Goal: Information Seeking & Learning: Compare options

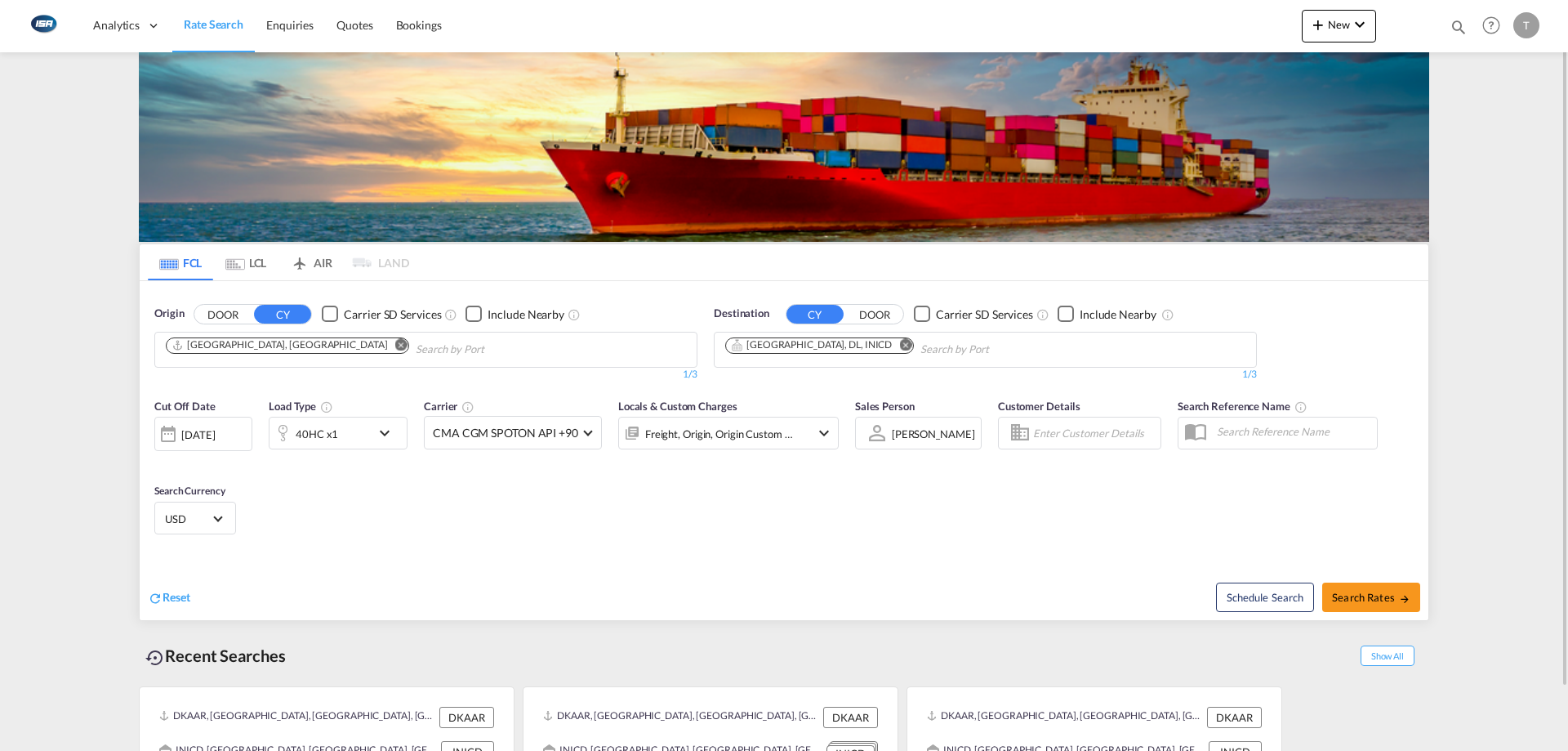
click at [900, 346] on md-icon "Remove" at bounding box center [906, 344] width 12 height 12
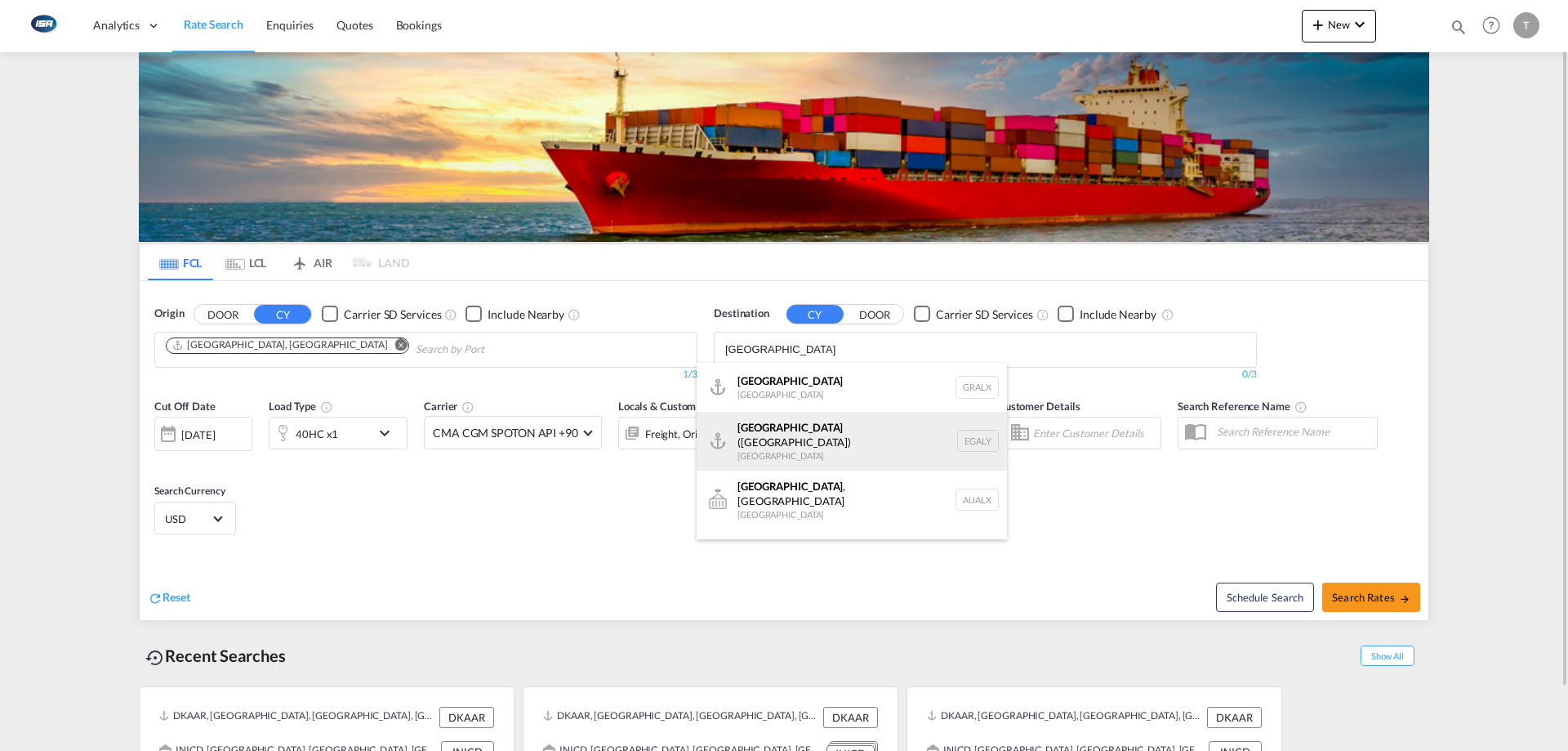
type input "alexandria"
click at [818, 443] on div "Alexandria (El Iskandariya) Egypt EGALY" at bounding box center [852, 441] width 311 height 59
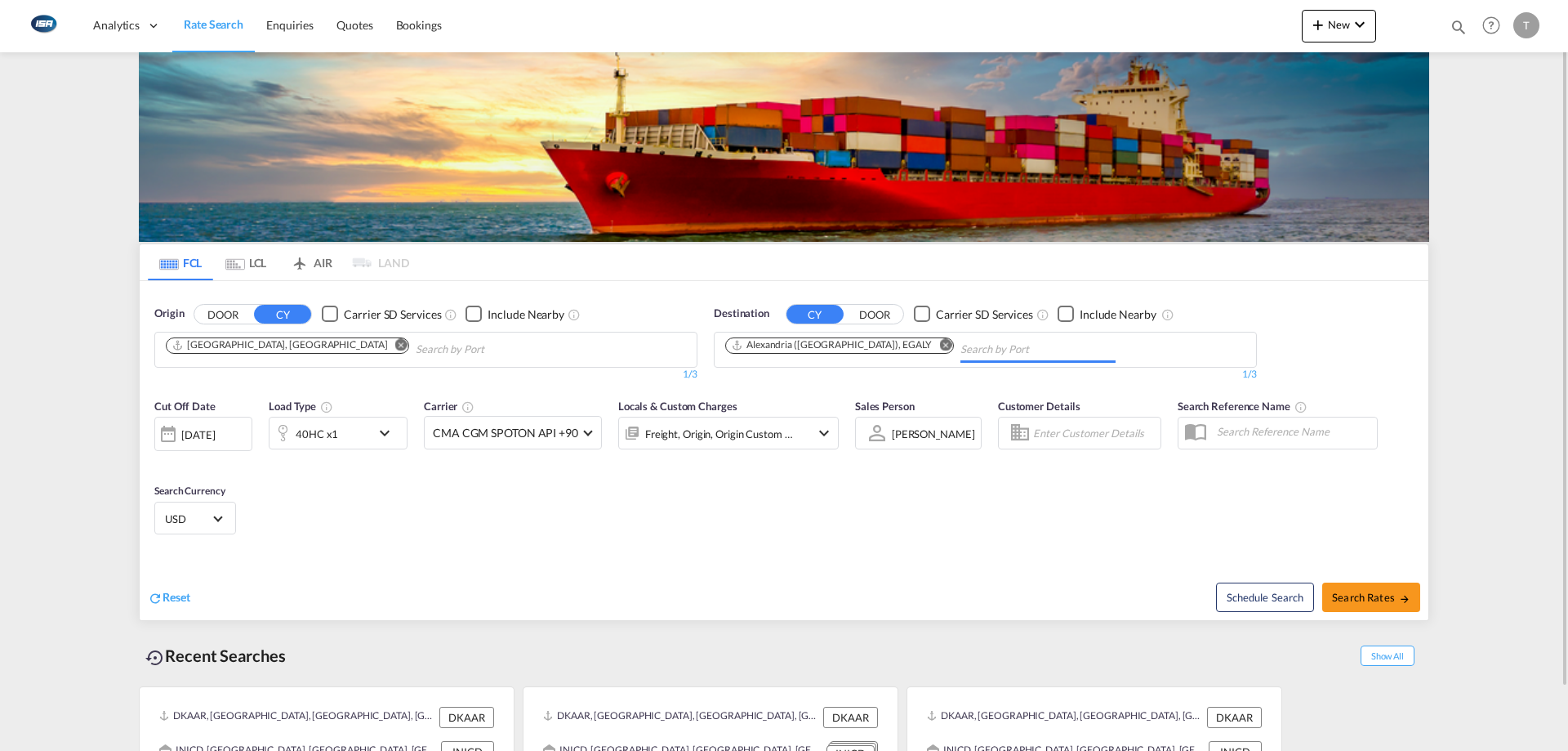
click at [196, 450] on span "USD" at bounding box center [187, 518] width 45 height 15
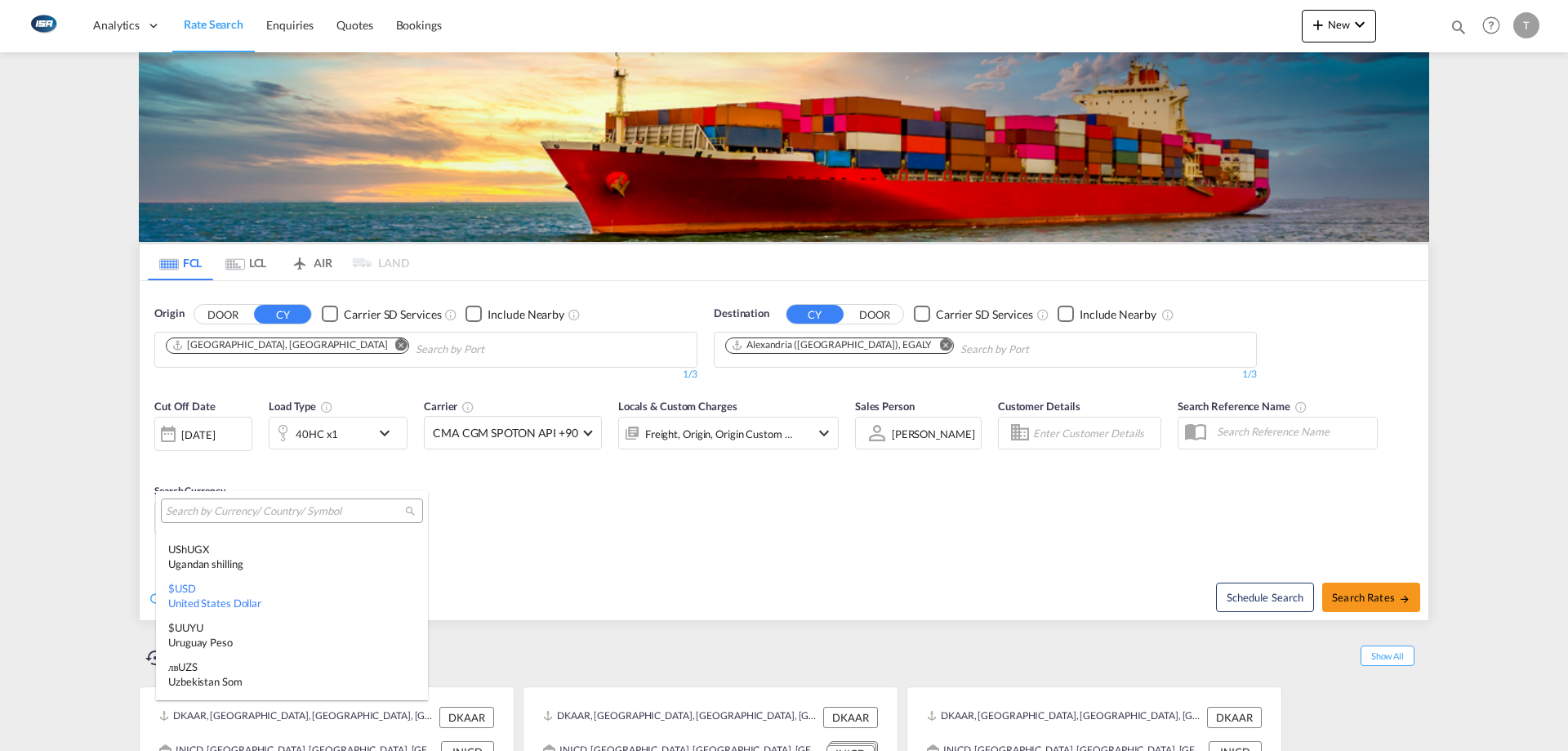
click at [330, 450] on input "search" at bounding box center [286, 511] width 240 height 15
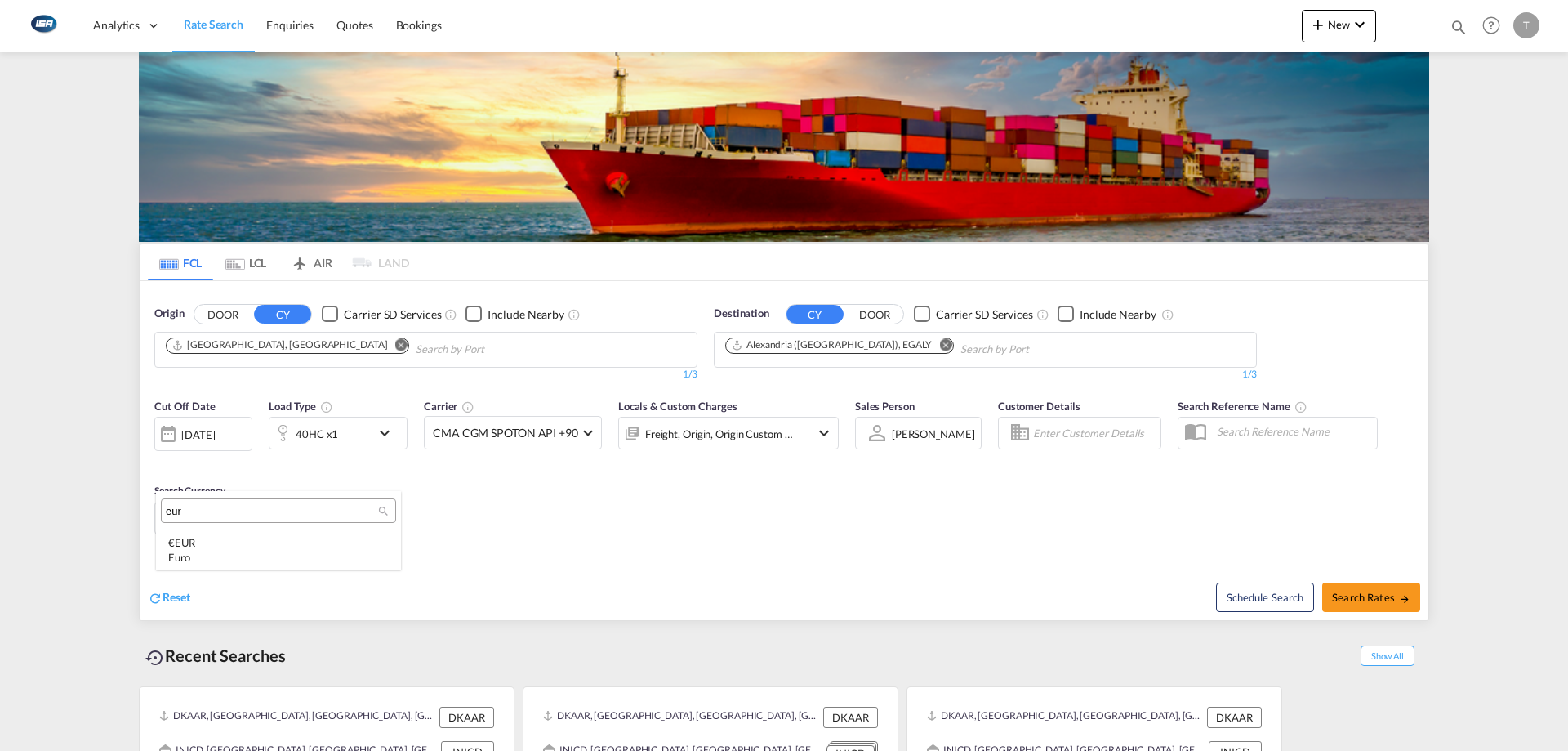
scroll to position [0, 0]
type input "eur"
click at [318, 450] on div "€ EUR Euro" at bounding box center [279, 550] width 221 height 29
click at [750, 423] on div "Freight, Origin, Origin Custom +3" at bounding box center [720, 433] width 149 height 23
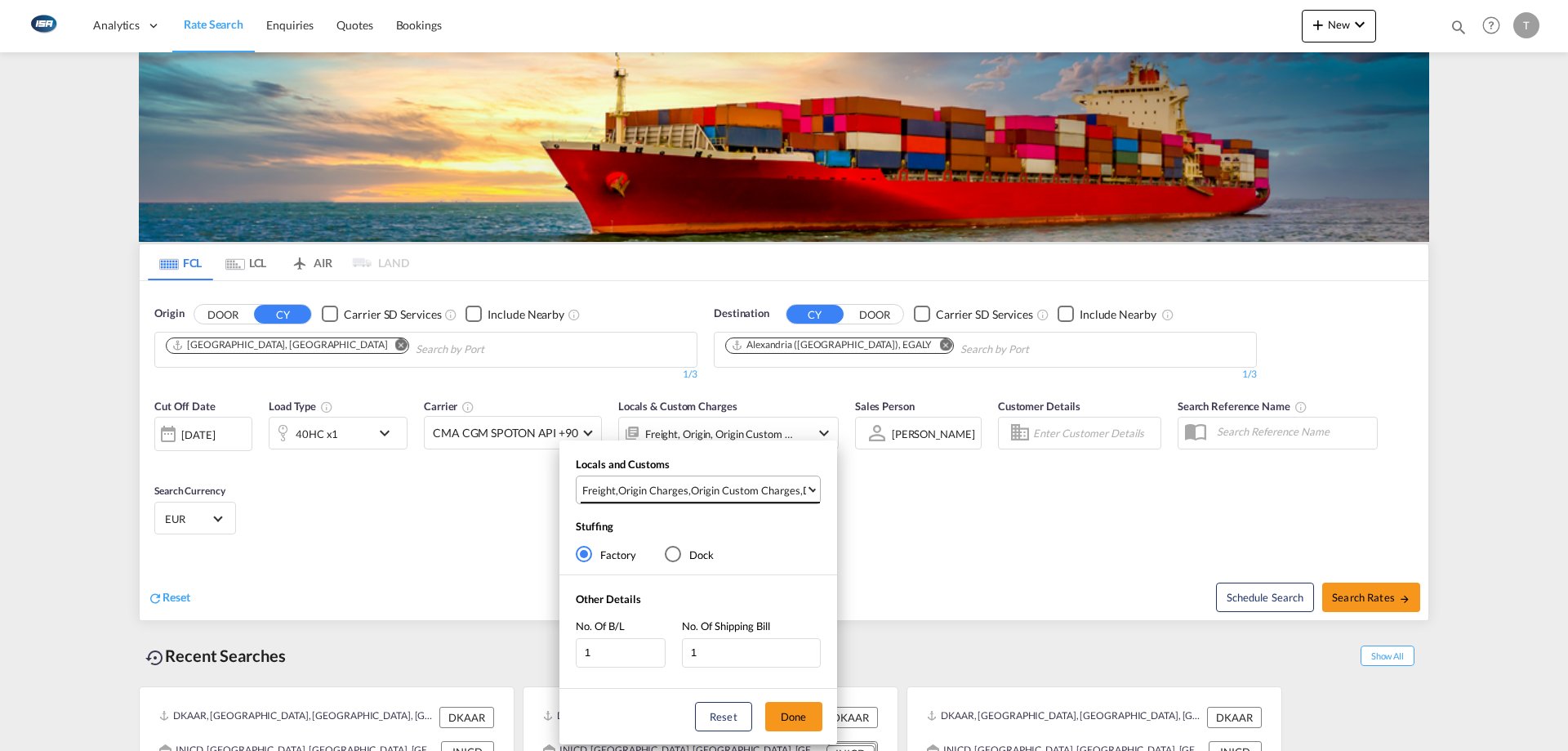
click at [710, 450] on div "Origin Custom Charges" at bounding box center [745, 490] width 110 height 15
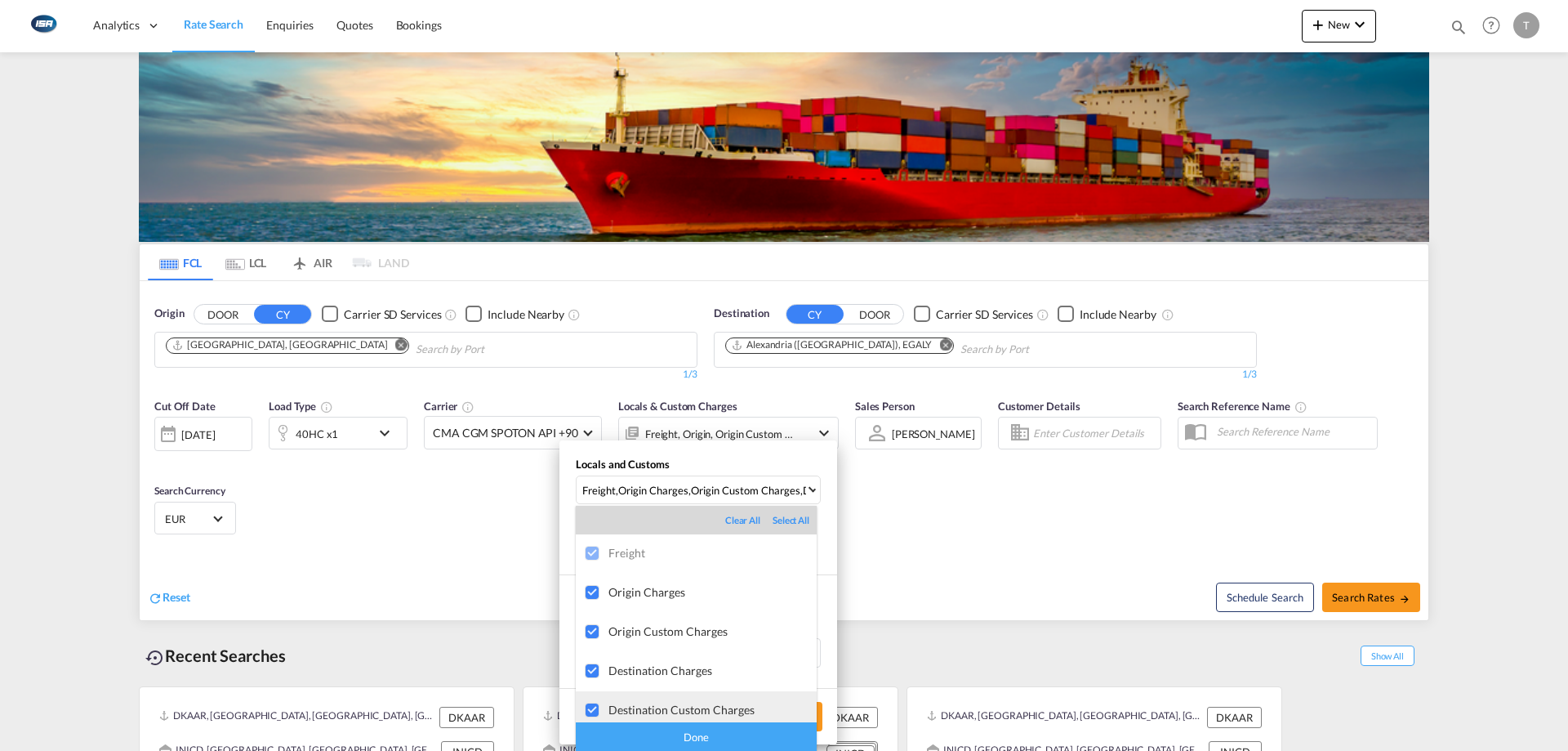
click at [679, 450] on div "Destination Custom Charges" at bounding box center [712, 710] width 208 height 14
click at [672, 450] on div "Destination Charges" at bounding box center [712, 671] width 208 height 14
click at [709, 450] on div "Done" at bounding box center [697, 736] width 241 height 28
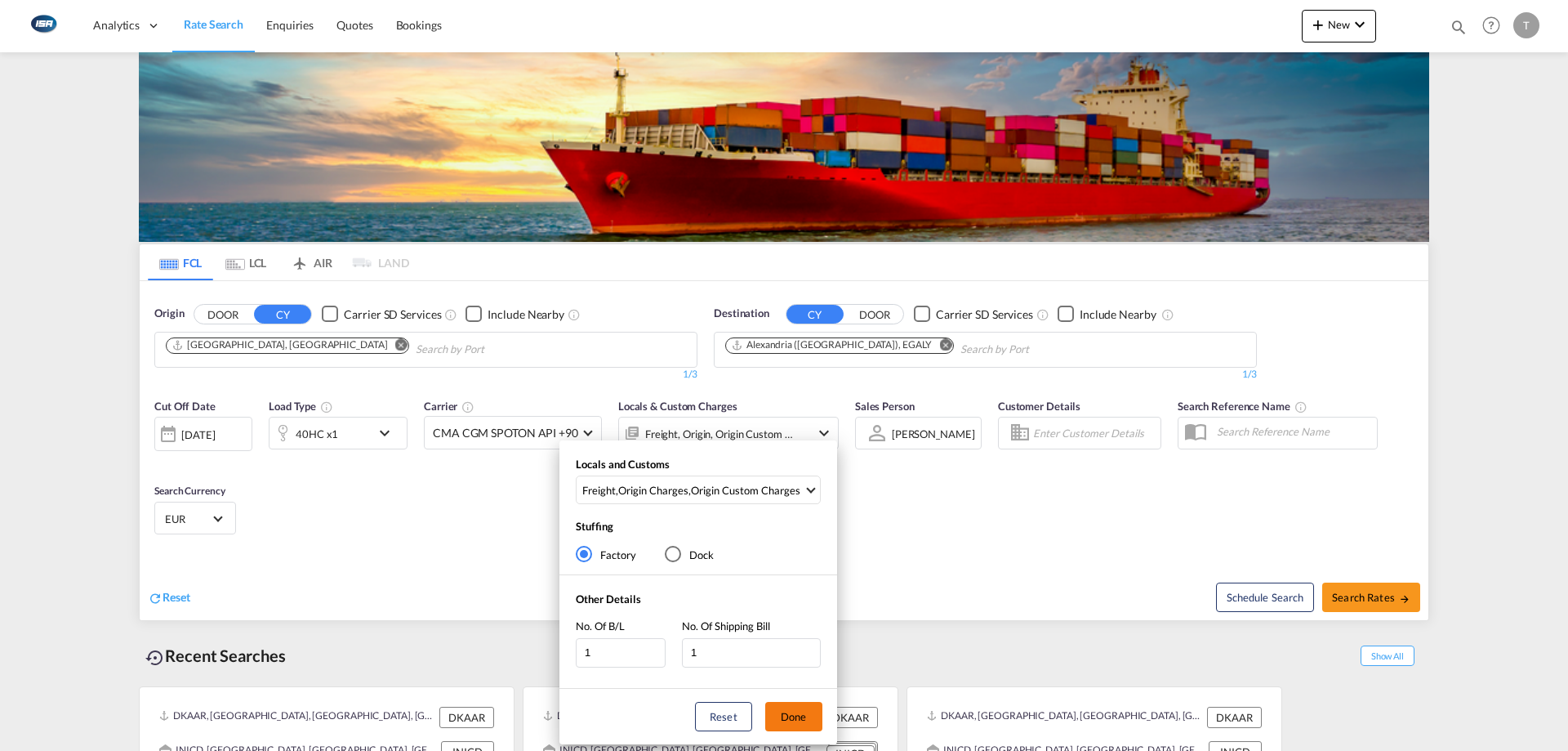
click at [802, 450] on button "Done" at bounding box center [793, 717] width 57 height 29
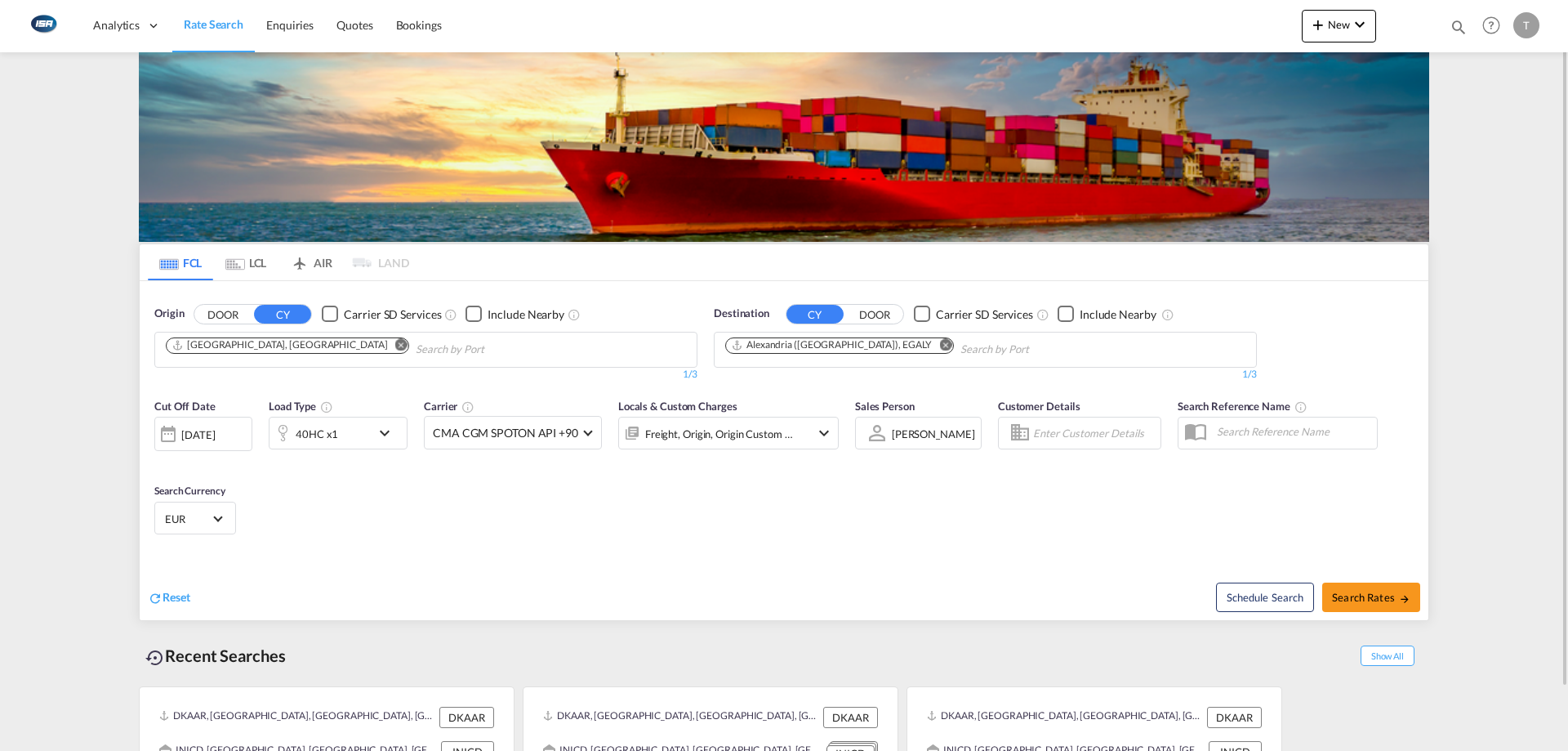
click at [1031, 450] on div "Schedule Search Search Rates" at bounding box center [1108, 588] width 640 height 63
click at [1031, 450] on span "Search Rates" at bounding box center [1372, 597] width 79 height 13
type input "DKAAR to EGALY / [DATE]"
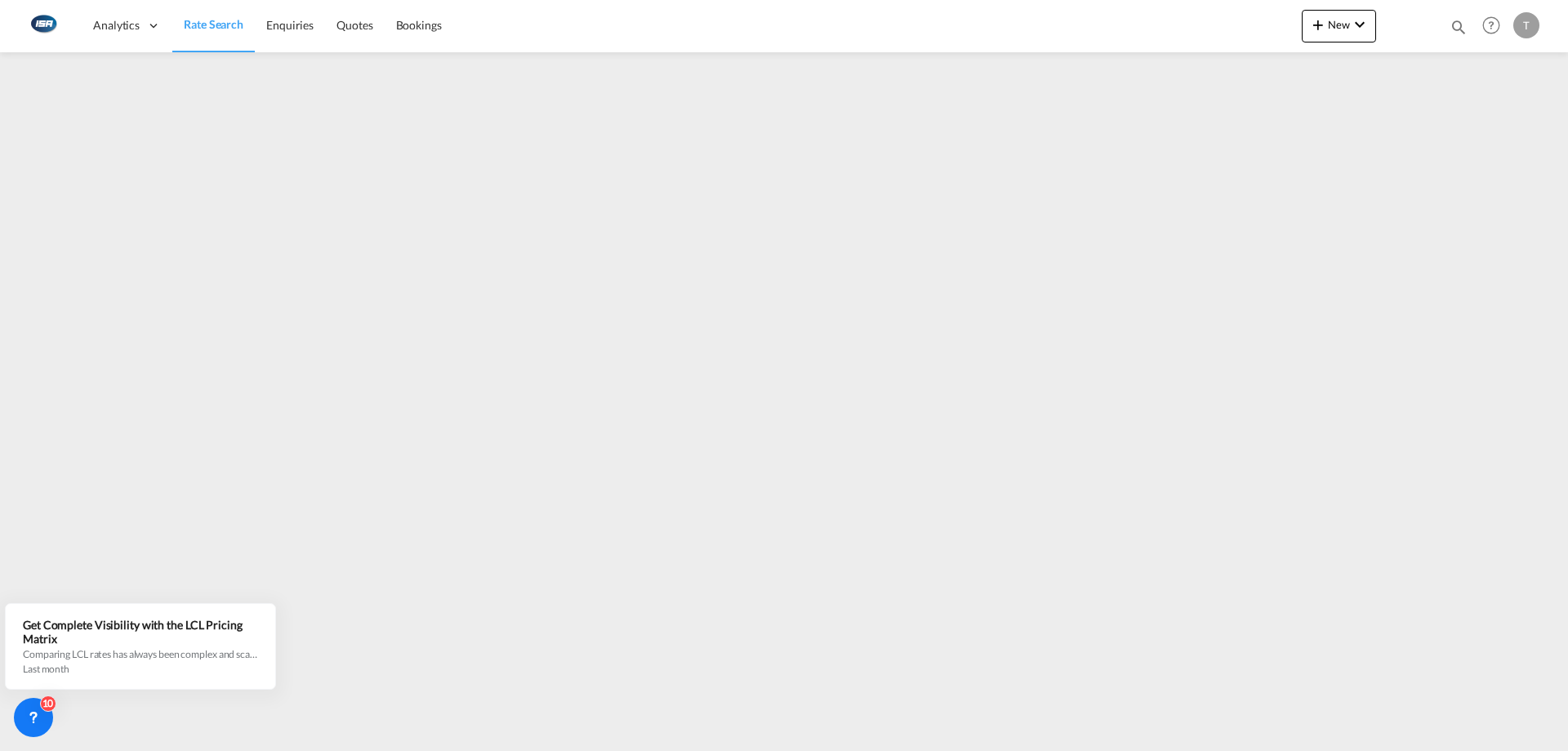
click at [217, 36] on link "Rate Search" at bounding box center [213, 26] width 82 height 53
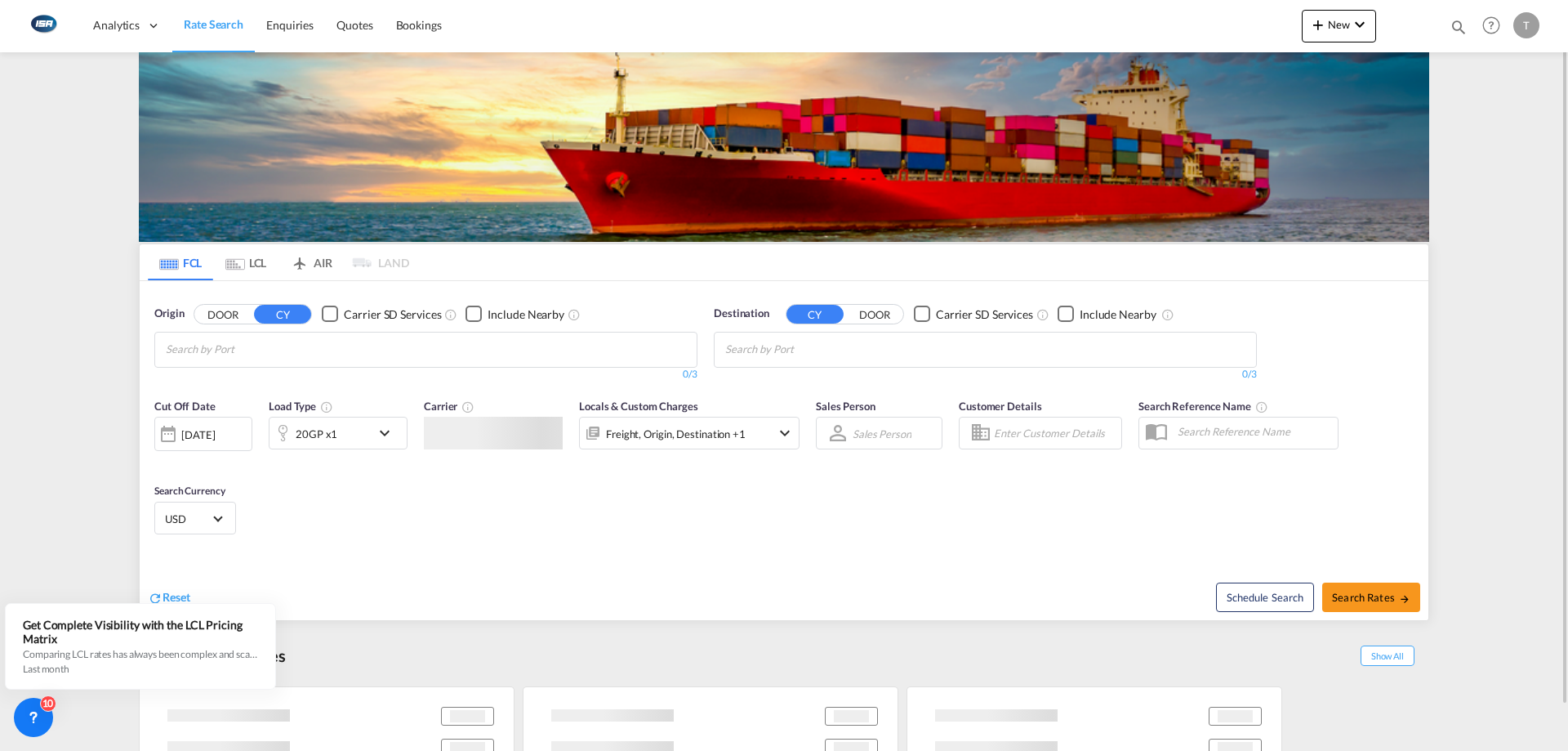
click at [243, 260] on md-icon "Use the left and right arrow keys to navigate between tabs" at bounding box center [235, 265] width 20 height 12
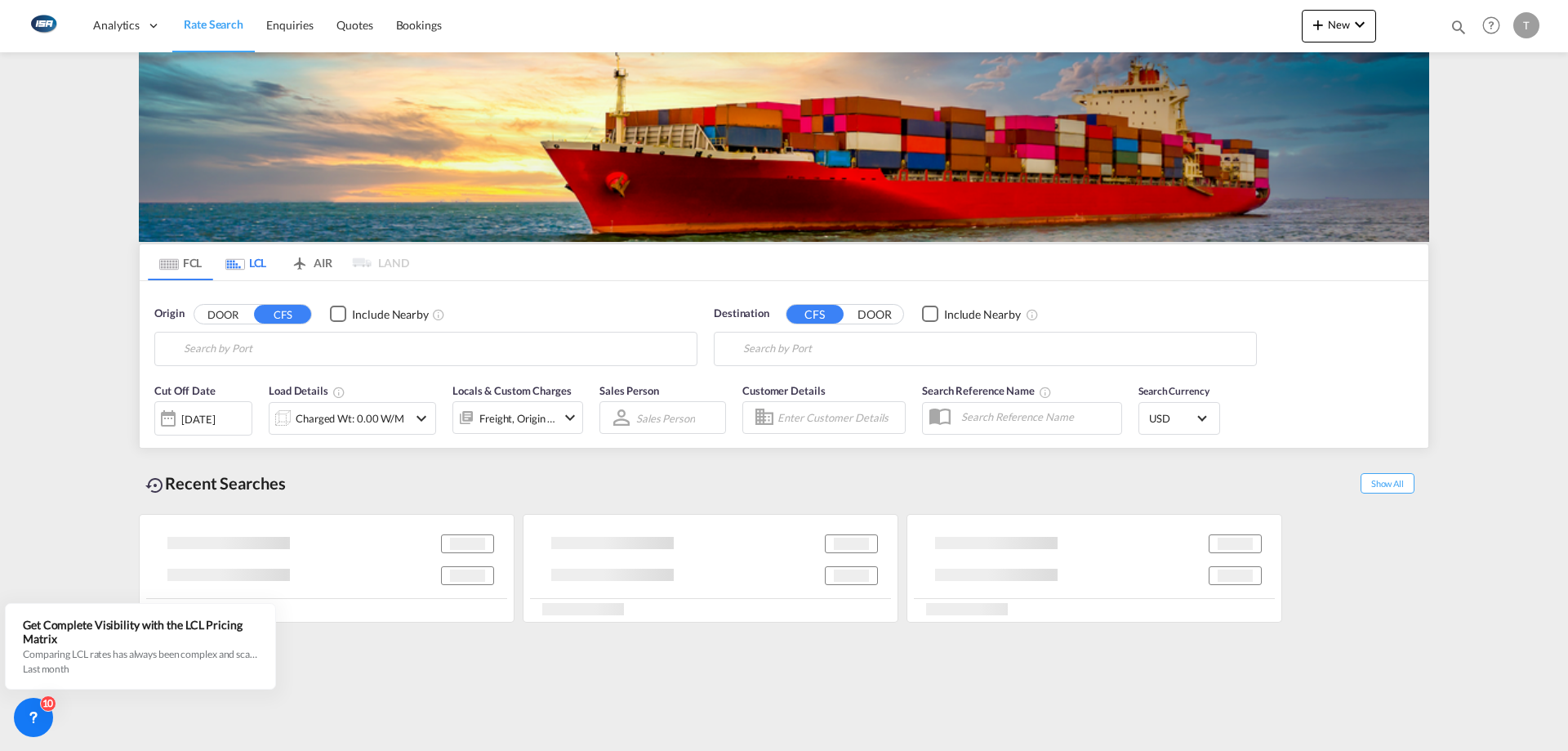
click at [300, 349] on input "Search by Port" at bounding box center [437, 349] width 505 height 25
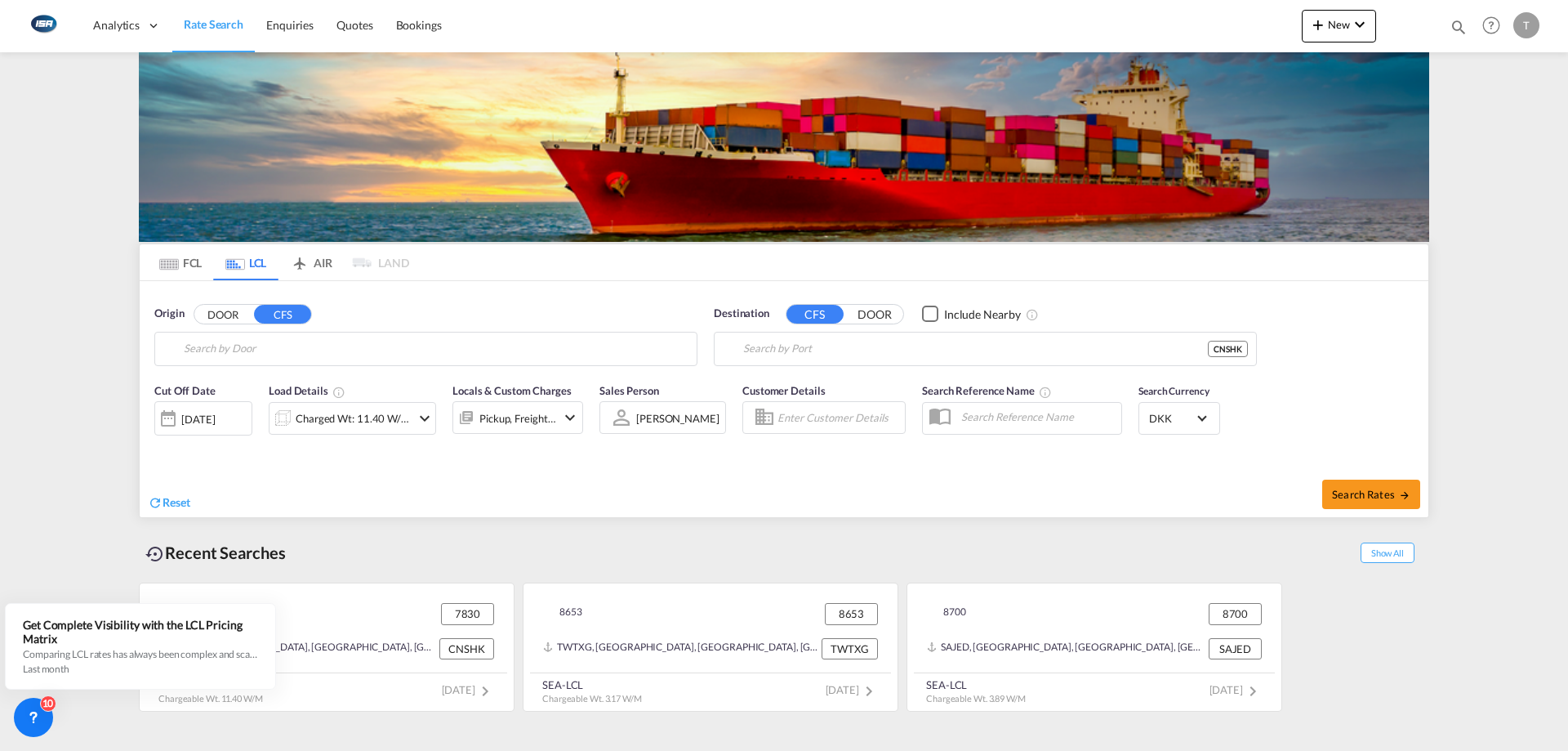
type input "DK-7830, Agerbæk, Ål, Ålskov, Bjergby, Bjerrehuse, Bjert, Bjoernkjær, Blakskjær…"
type input "Shekou, GD, CNSHK"
drag, startPoint x: 326, startPoint y: 389, endPoint x: 877, endPoint y: 366, distance: 551.5
click at [327, 389] on div "Åes, Aggestrup, B... , 8700 Denmark DK-8700" at bounding box center [310, 393] width 311 height 49
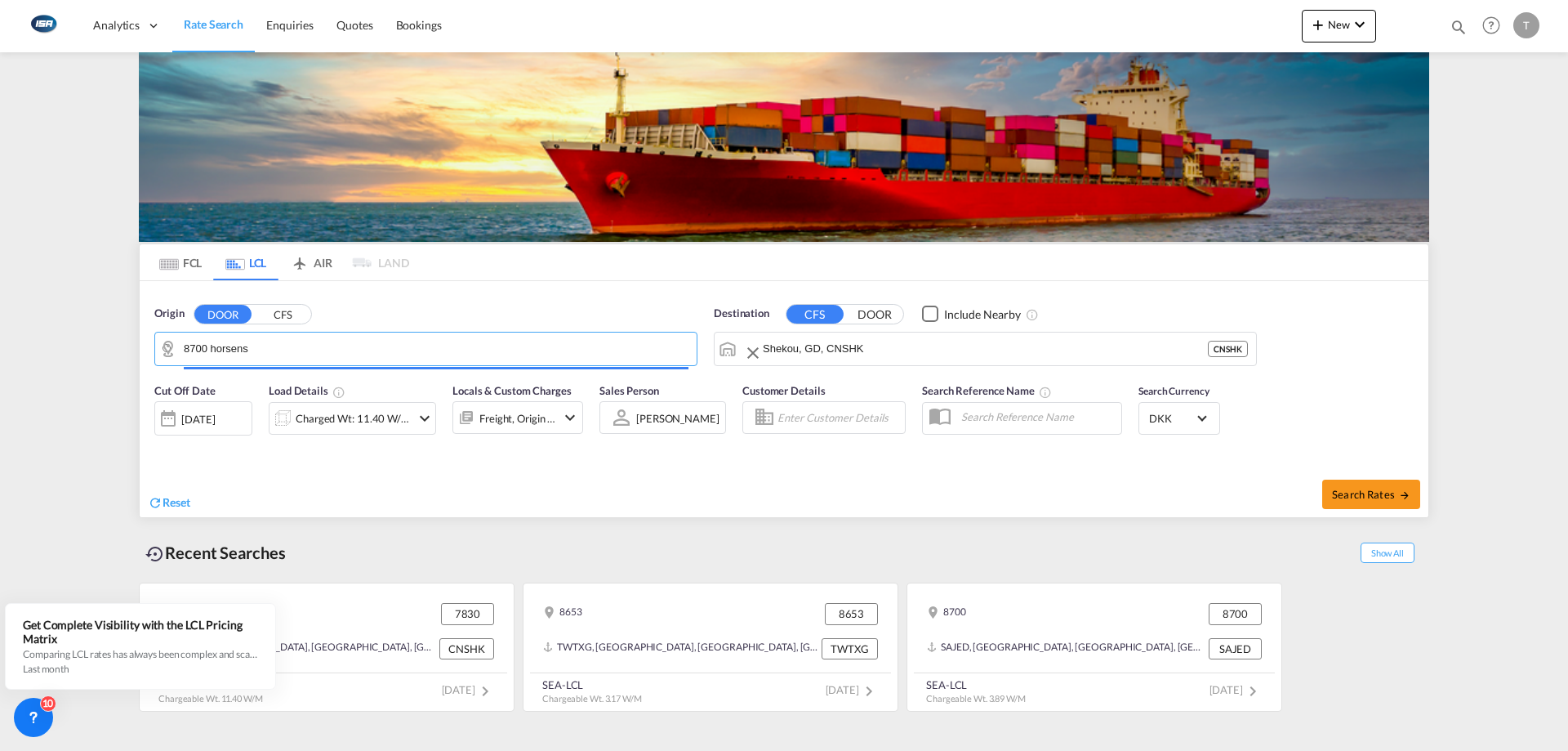
type input "DK-8700, Åes, Aggestrup, Bækkelund, Bollerstien, Brigsted, Egebjerg, Elbæk, Enn…"
click at [883, 361] on input "Shekou, GD, CNSHK" at bounding box center [985, 349] width 445 height 25
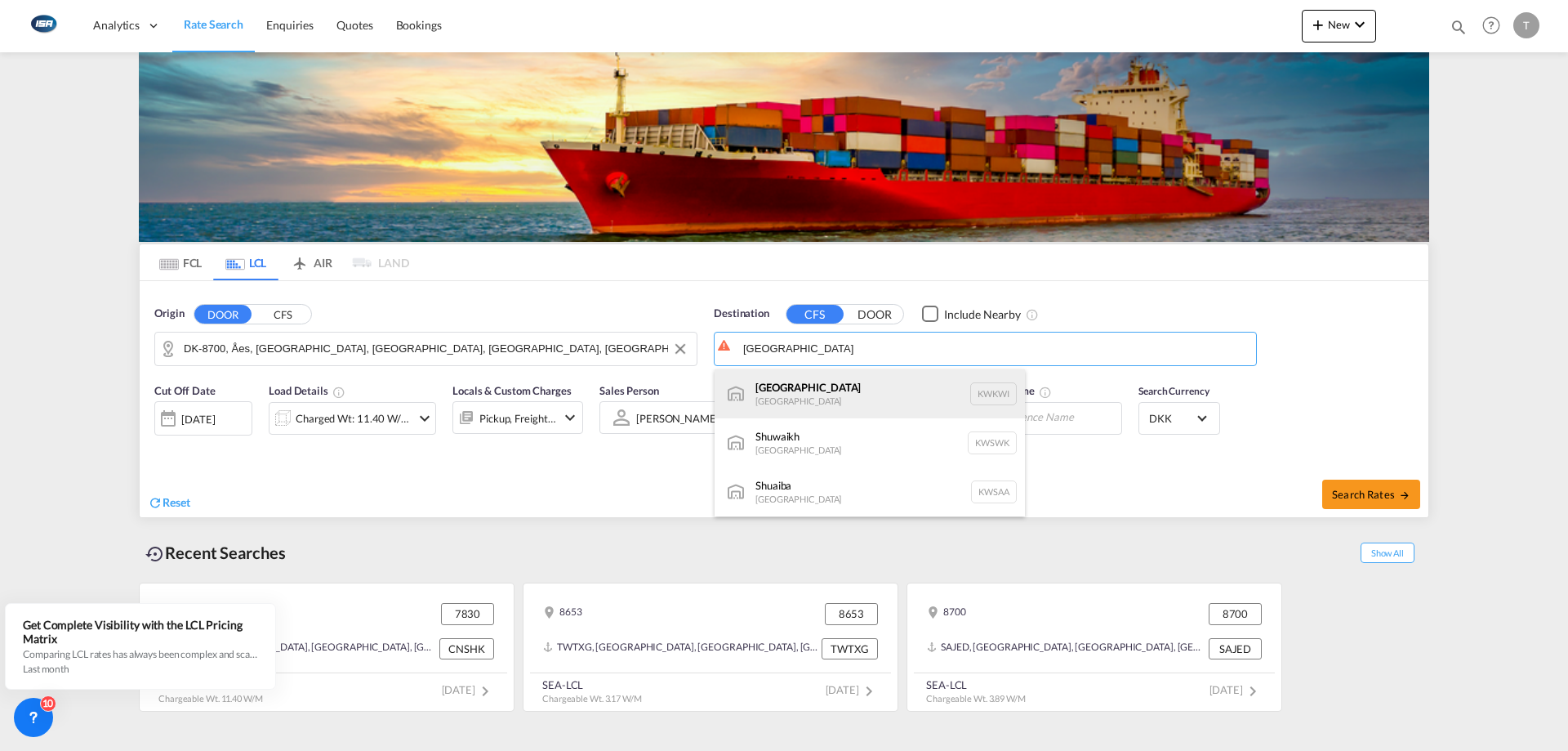
click at [859, 396] on div "Kuwait Kuwait KWKWI" at bounding box center [870, 393] width 311 height 49
type input "Kuwait, KWKWI"
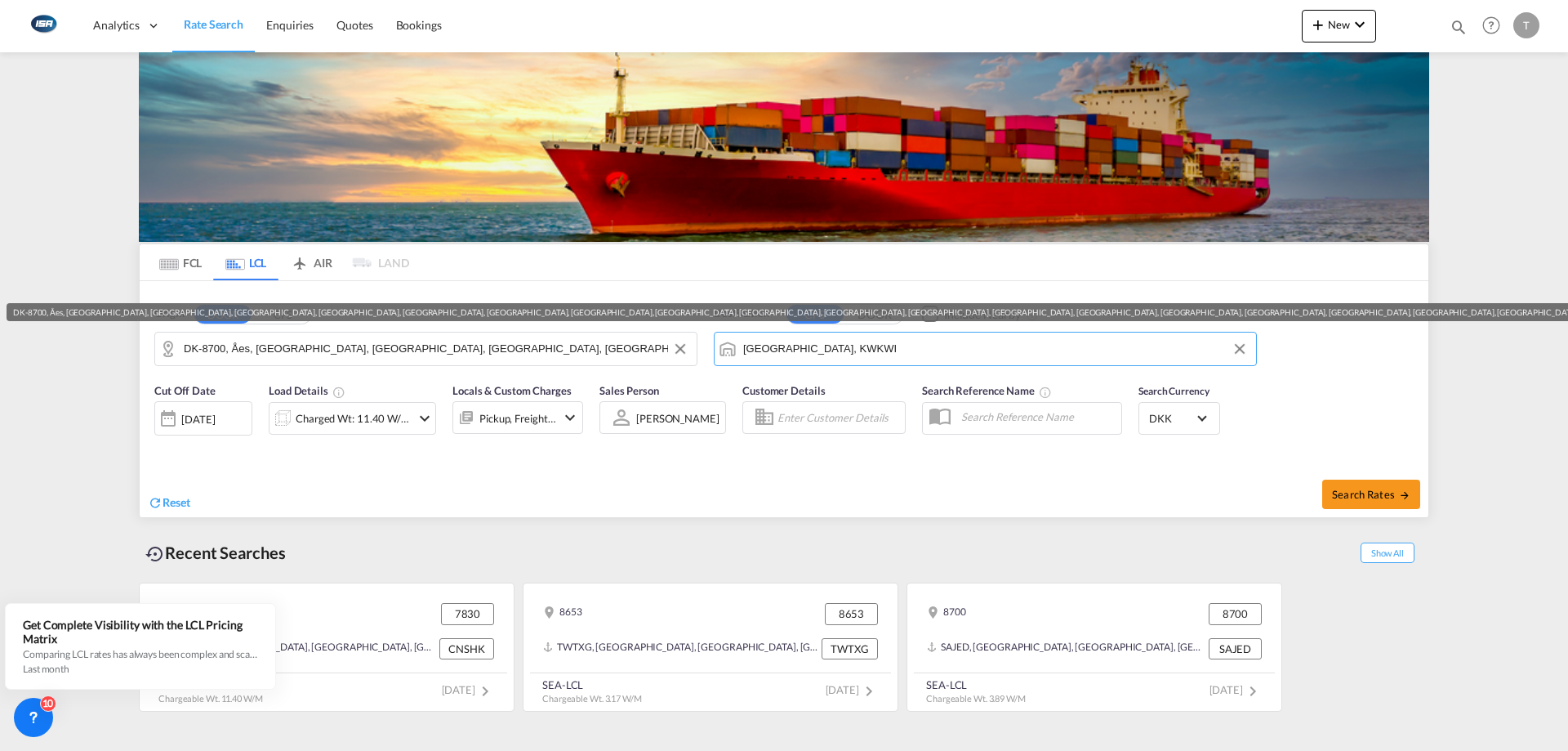
click at [360, 349] on input "DK-8700, Åes, Aggestrup, Bækkelund, Bollerstien, Brigsted, Egebjerg, Elbæk, Enn…" at bounding box center [437, 349] width 505 height 25
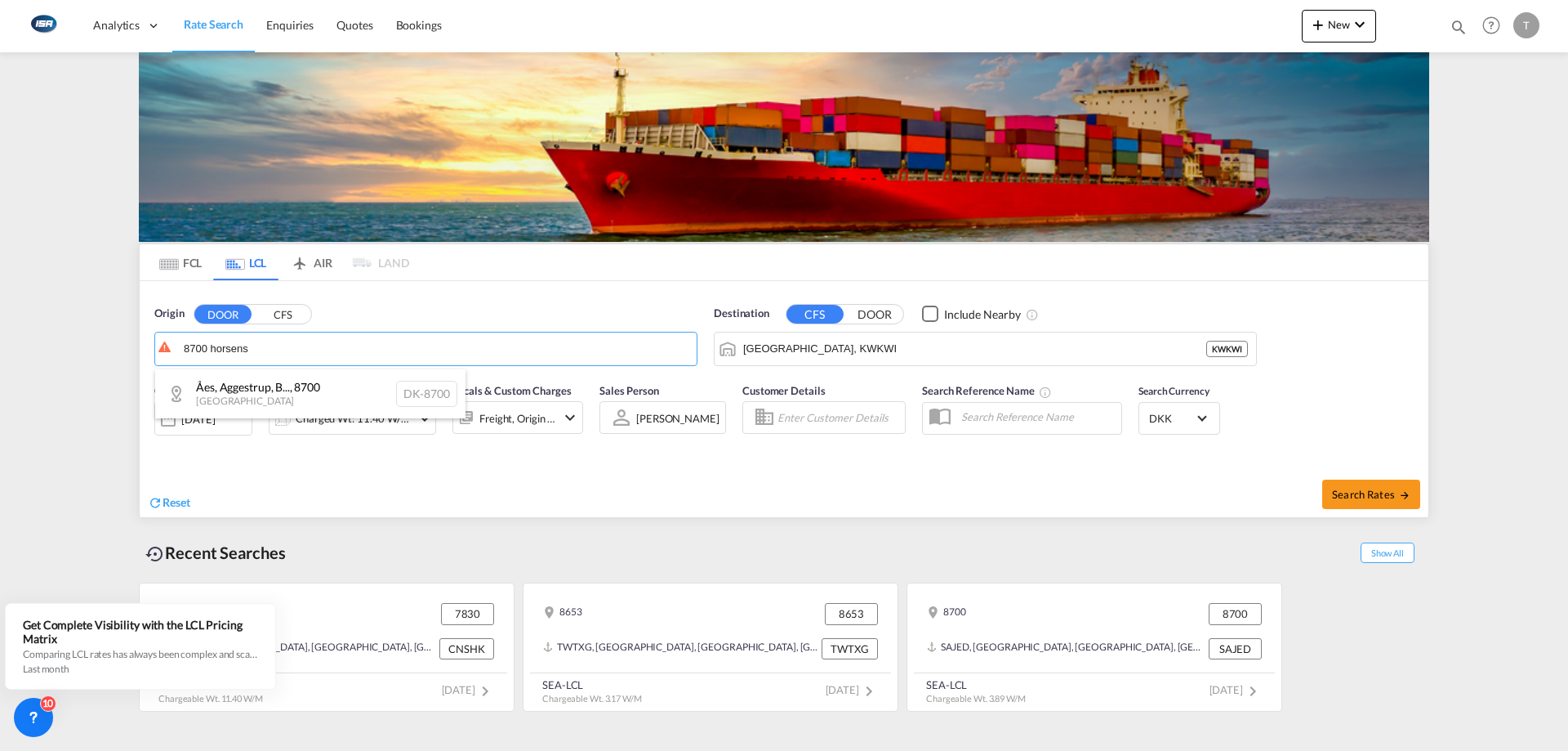
drag, startPoint x: 306, startPoint y: 393, endPoint x: 819, endPoint y: 390, distance: 513.0
click at [310, 393] on div "Åes, Aggestrup, B... , 8700 Denmark DK-8700" at bounding box center [310, 393] width 311 height 49
type input "DK-8700, Åes, Aggestrup, Bækkelund, Bollerstien, Brigsted, Egebjerg, Elbæk, Enn…"
click at [844, 355] on input "Kuwait, KWKWI" at bounding box center [995, 349] width 505 height 25
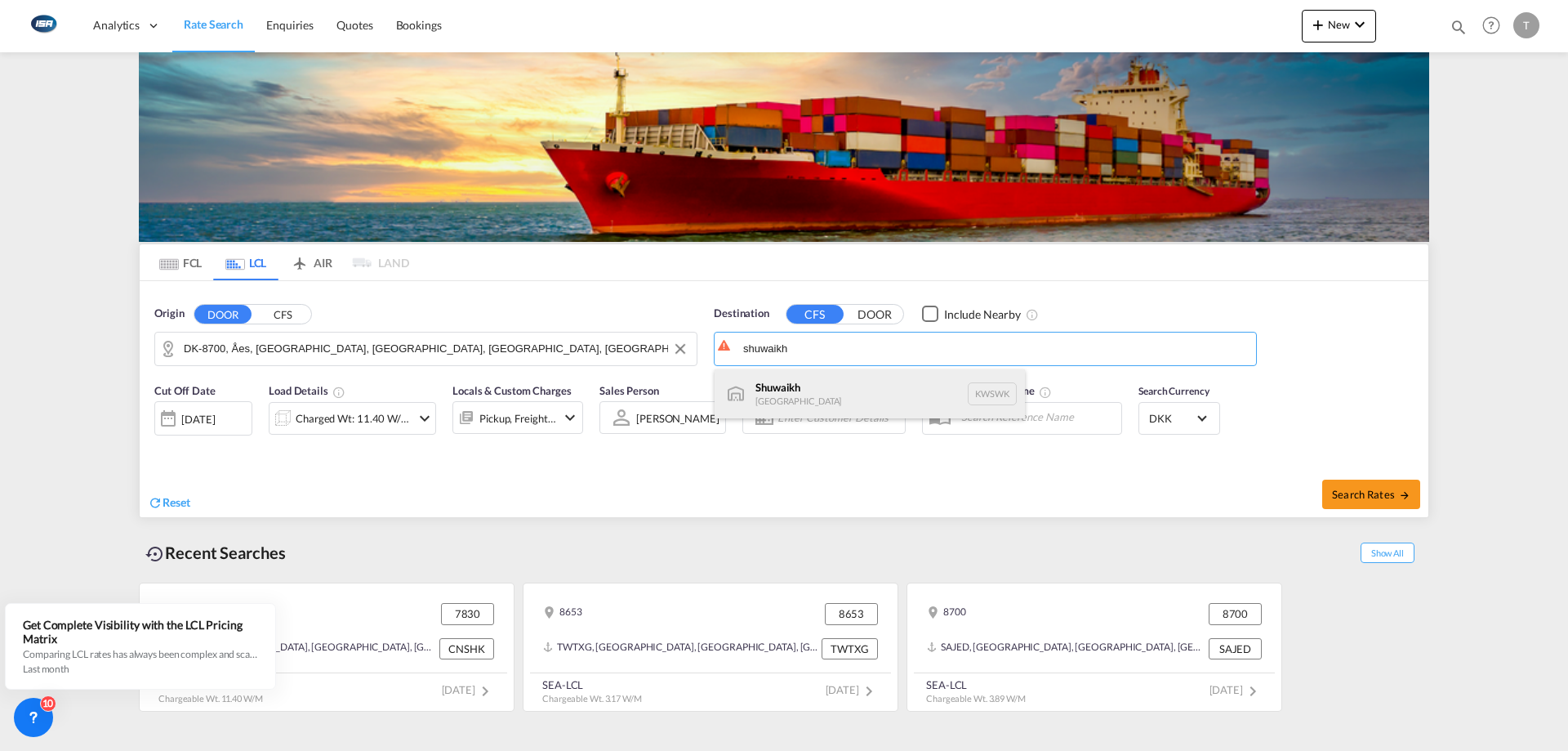
drag, startPoint x: 846, startPoint y: 392, endPoint x: 1434, endPoint y: 405, distance: 588.1
click at [846, 394] on div "Shuwaikh Kuwait KWSWK" at bounding box center [870, 393] width 311 height 49
type input "Shuwaikh, KWSWK"
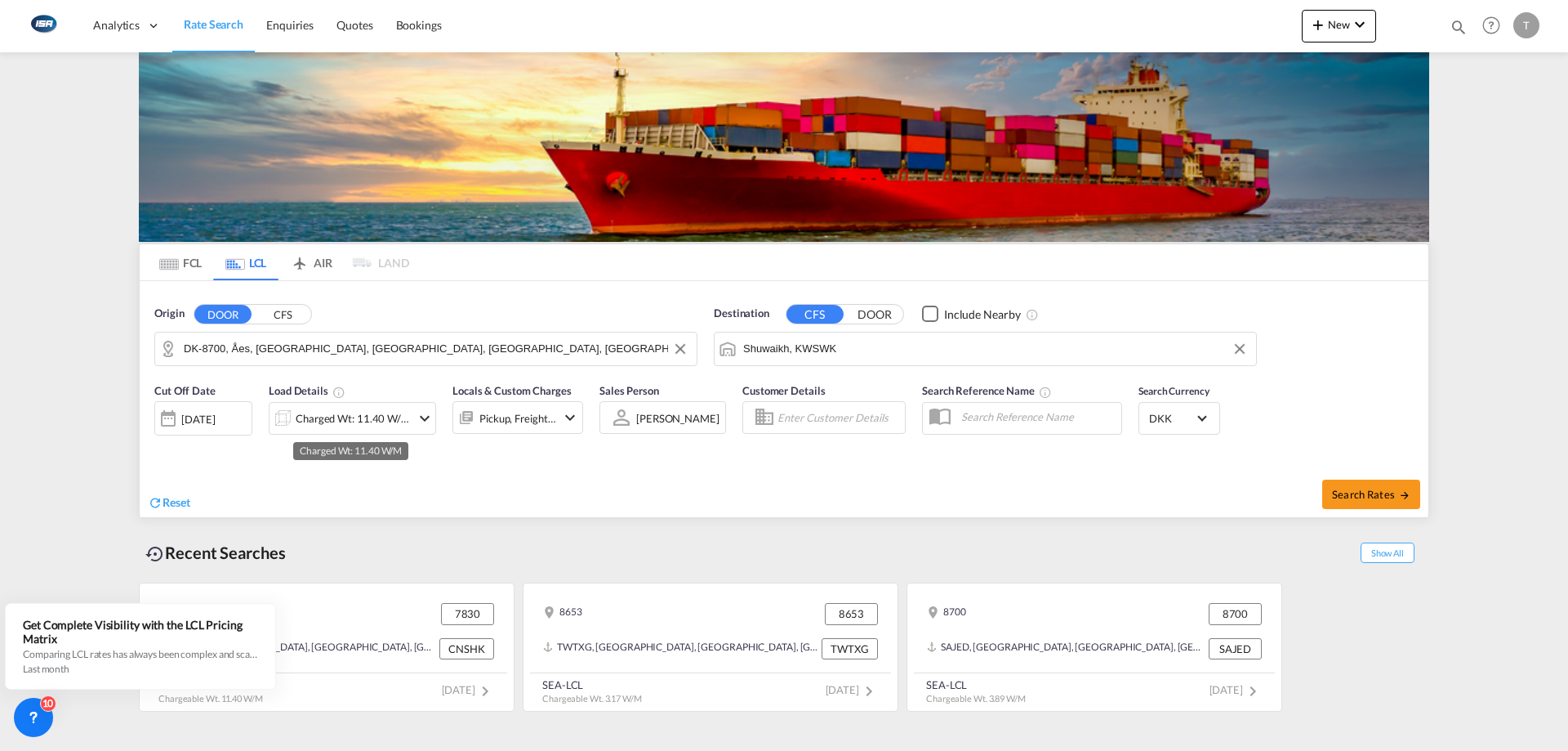
click at [359, 420] on div "Charged Wt: 11.40 W/M" at bounding box center [353, 418] width 116 height 23
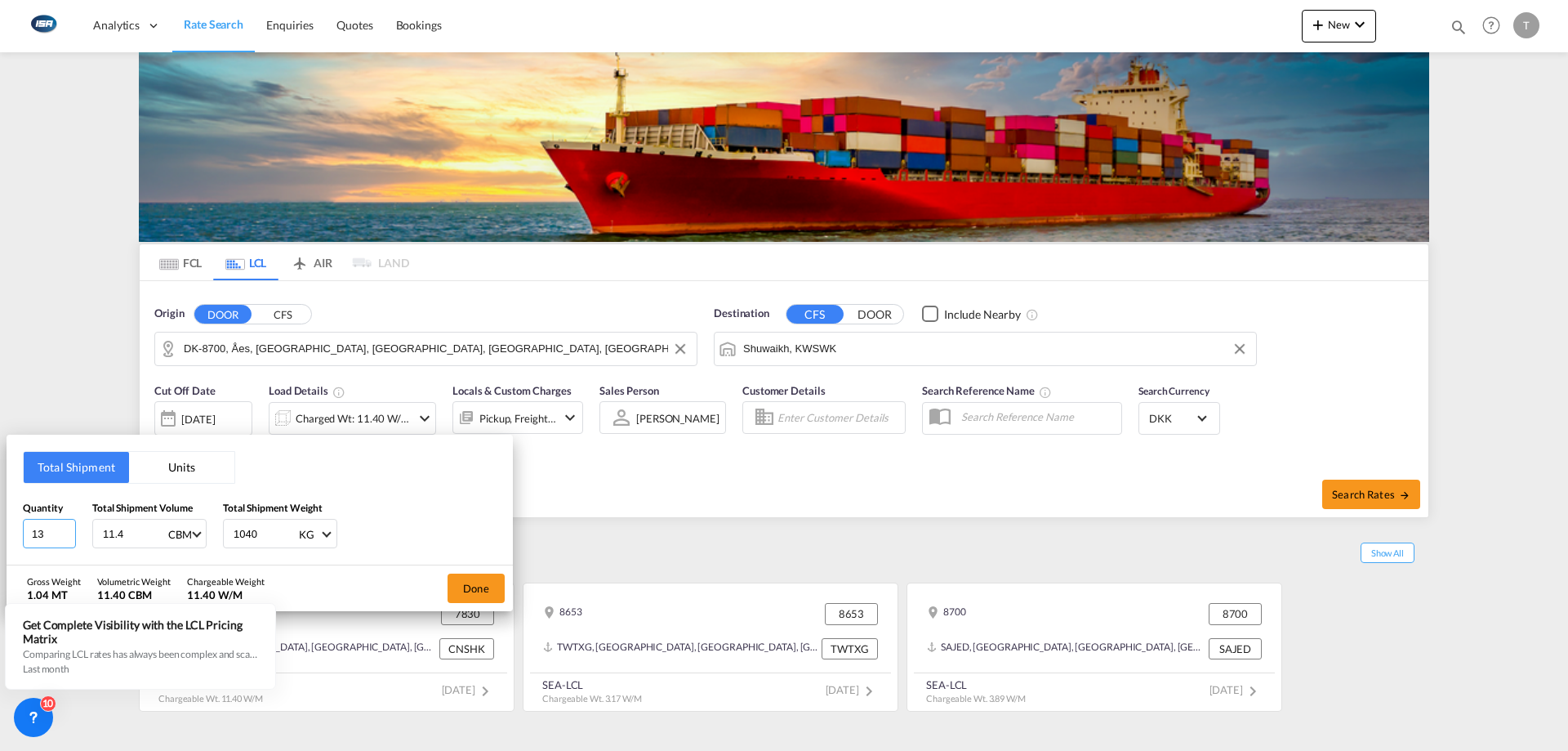
click at [0, 450] on div "Total Shipment Units Quantity 13 Total Shipment Volume 11.4 CBM CBM CFT Total S…" at bounding box center [784, 375] width 1568 height 751
type input "1"
drag, startPoint x: 125, startPoint y: 529, endPoint x: 77, endPoint y: 538, distance: 48.8
click at [63, 450] on div "Quantity 1 Total Shipment Volume 11.4 CBM CBM CFT Total Shipment Weight 1040 KG…" at bounding box center [260, 524] width 474 height 49
type input "1.44"
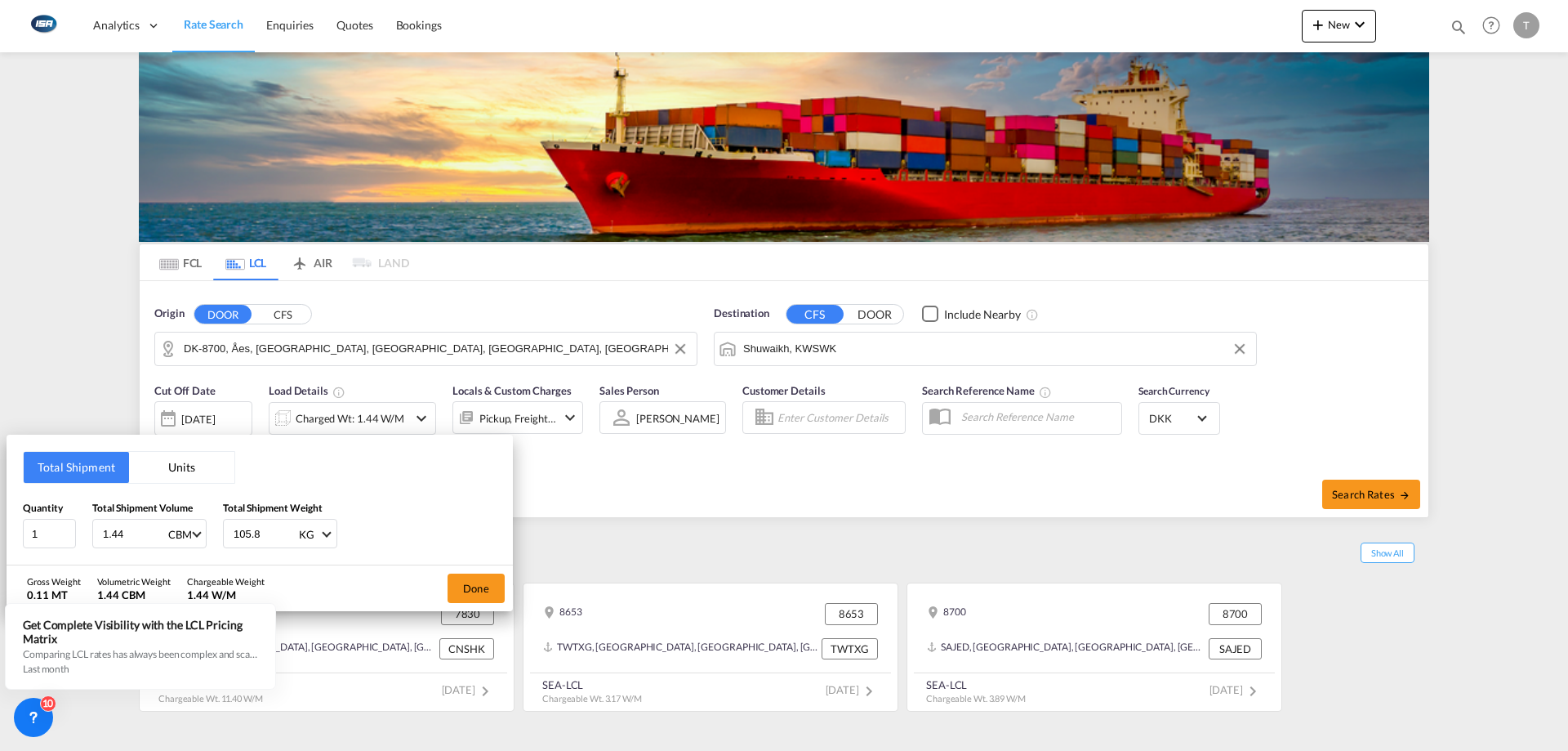
type input "105.8"
click at [464, 450] on button "Done" at bounding box center [476, 588] width 57 height 29
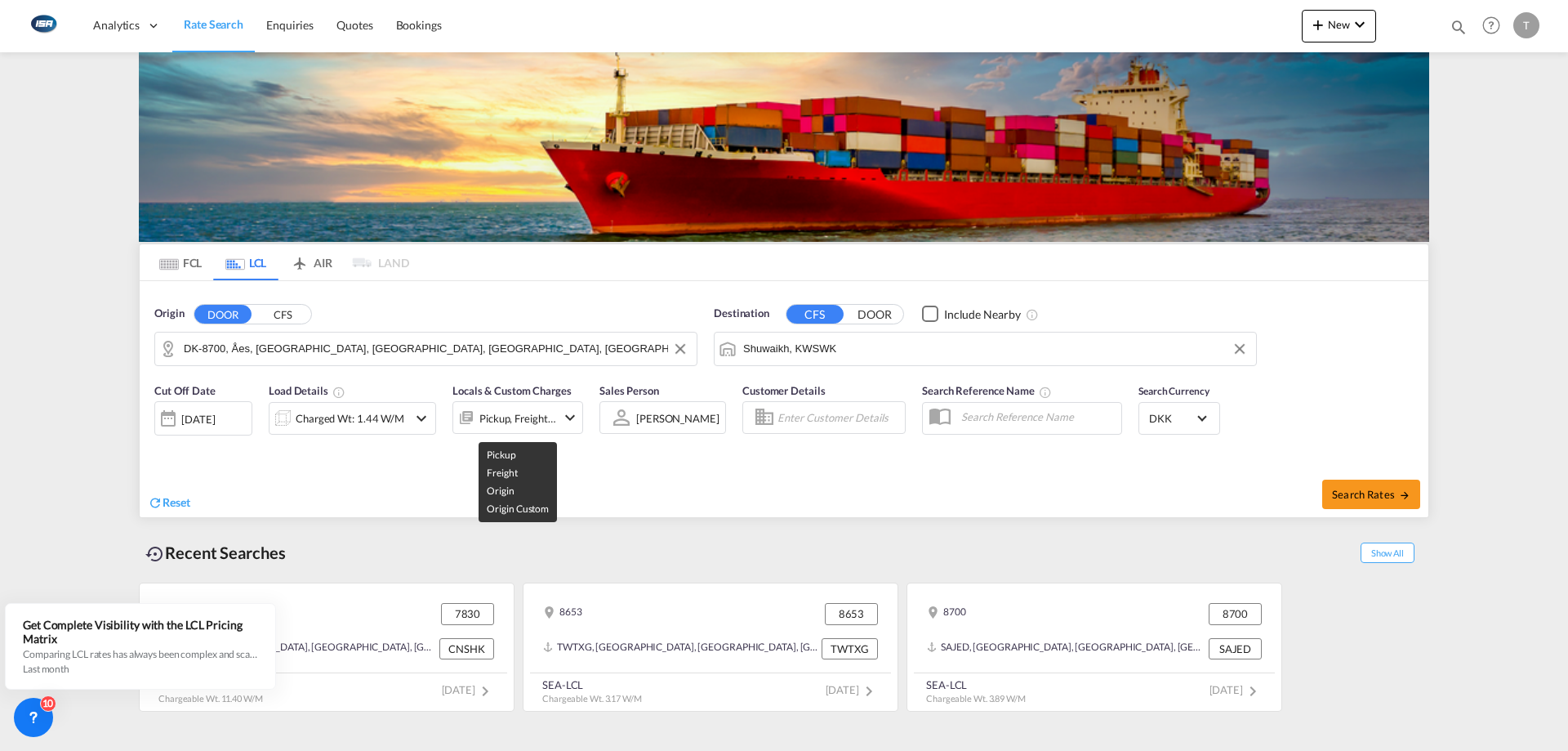
click at [503, 417] on div "Pickup, Freight +2" at bounding box center [518, 418] width 77 height 23
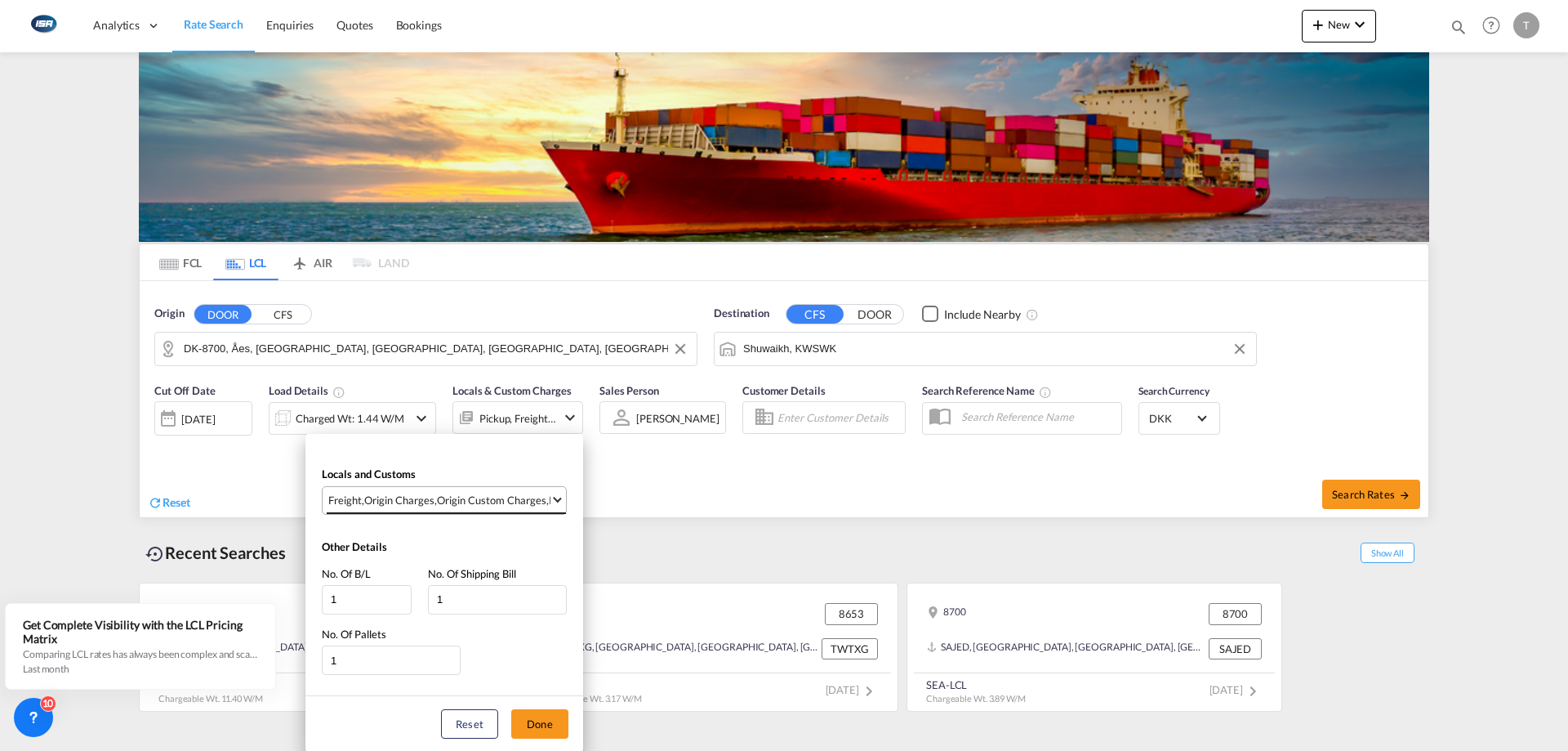
click at [477, 450] on md-select-value "Freight , Origin Charges , Origin Custom Charges , Pickup Charges" at bounding box center [447, 500] width 240 height 27
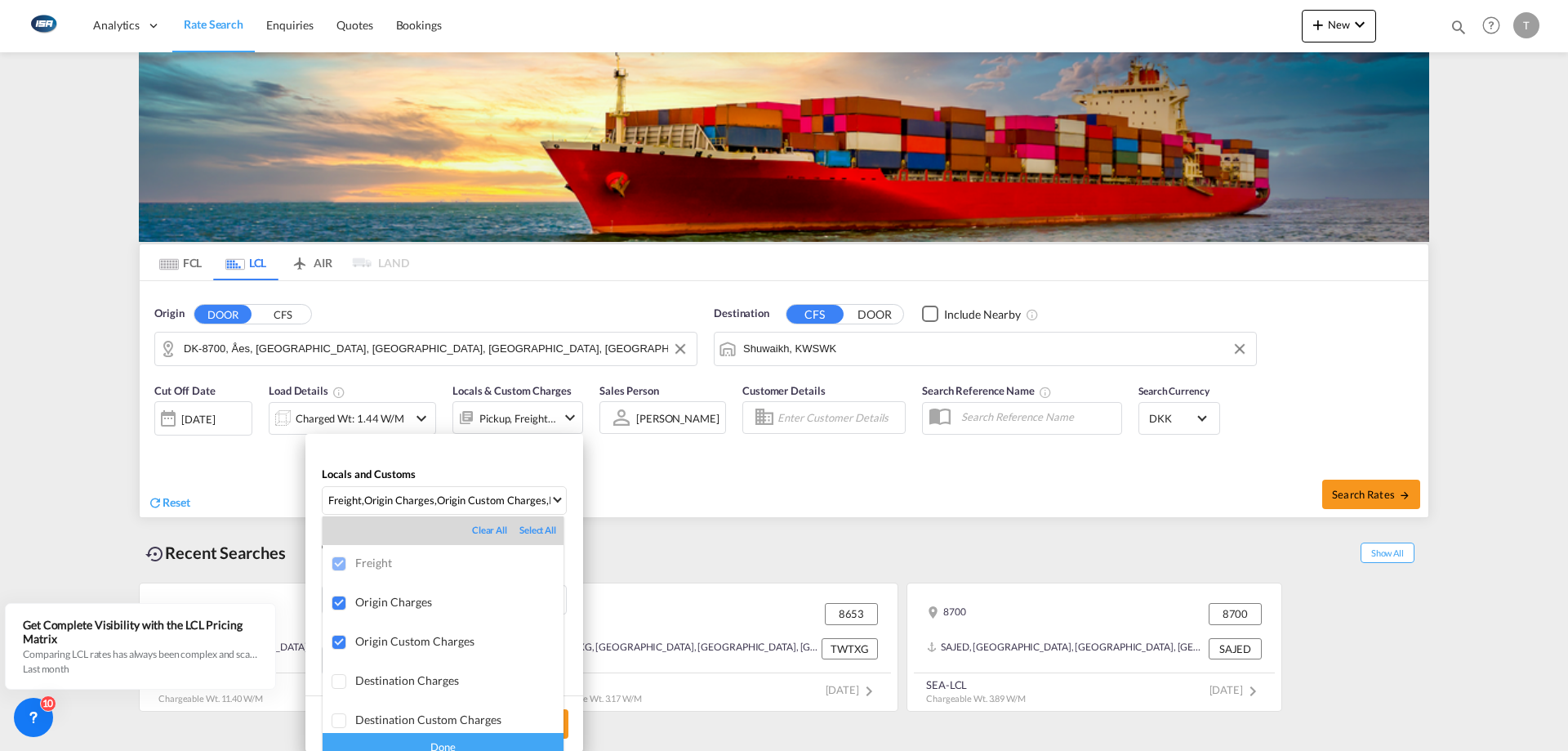
click at [461, 450] on div "Done" at bounding box center [443, 747] width 241 height 28
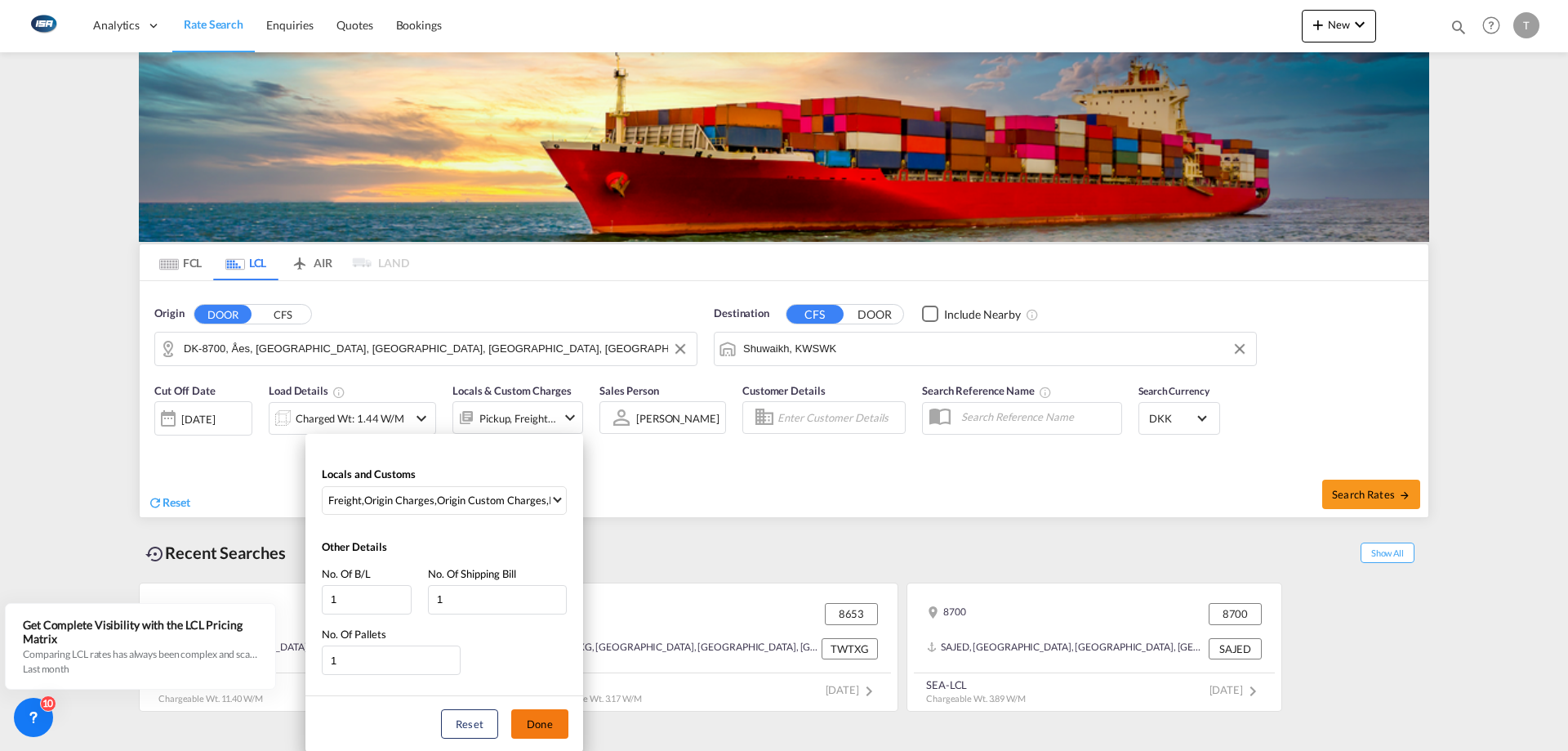
click at [541, 450] on button "Done" at bounding box center [539, 724] width 57 height 29
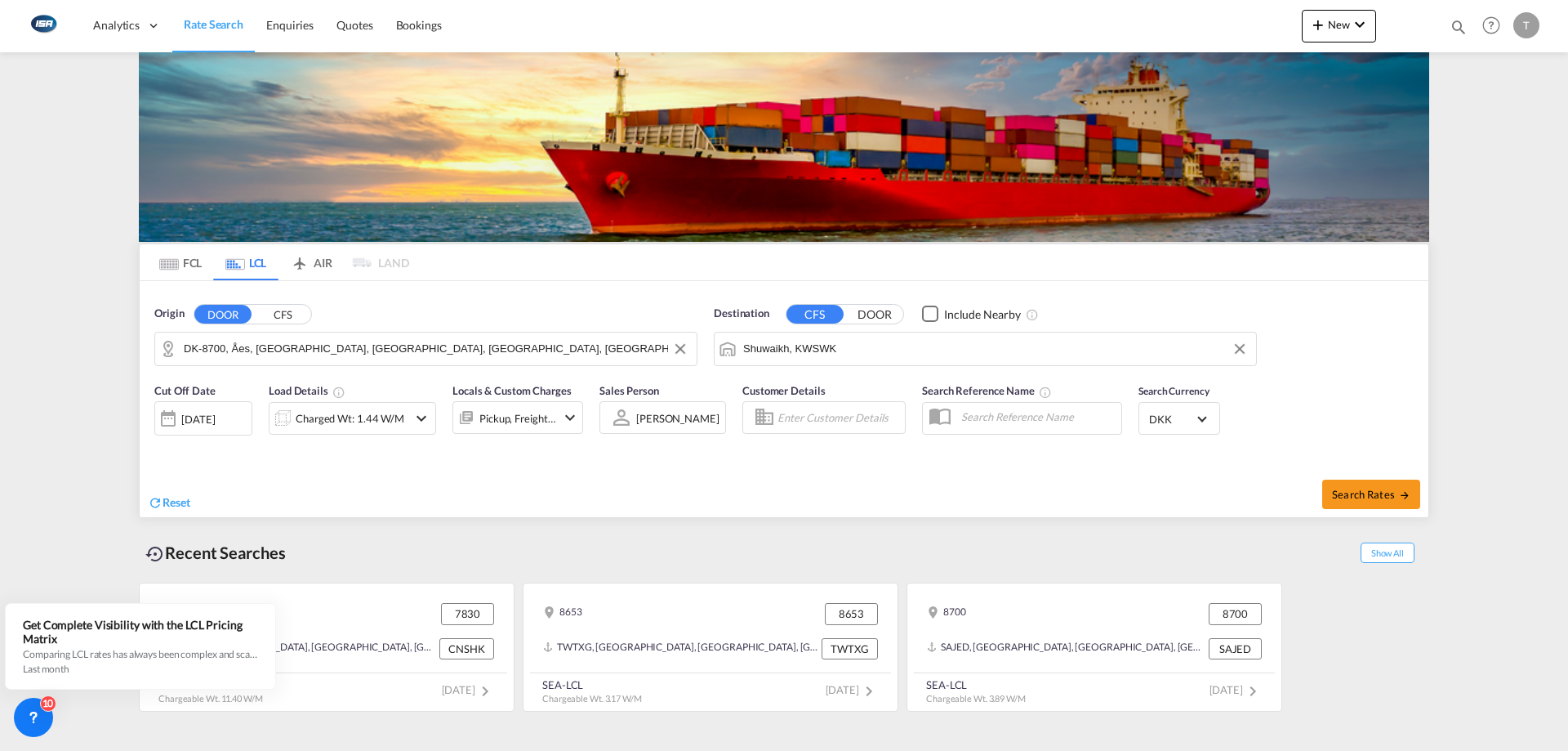
click at [1031, 412] on span "DKK" at bounding box center [1172, 419] width 45 height 15
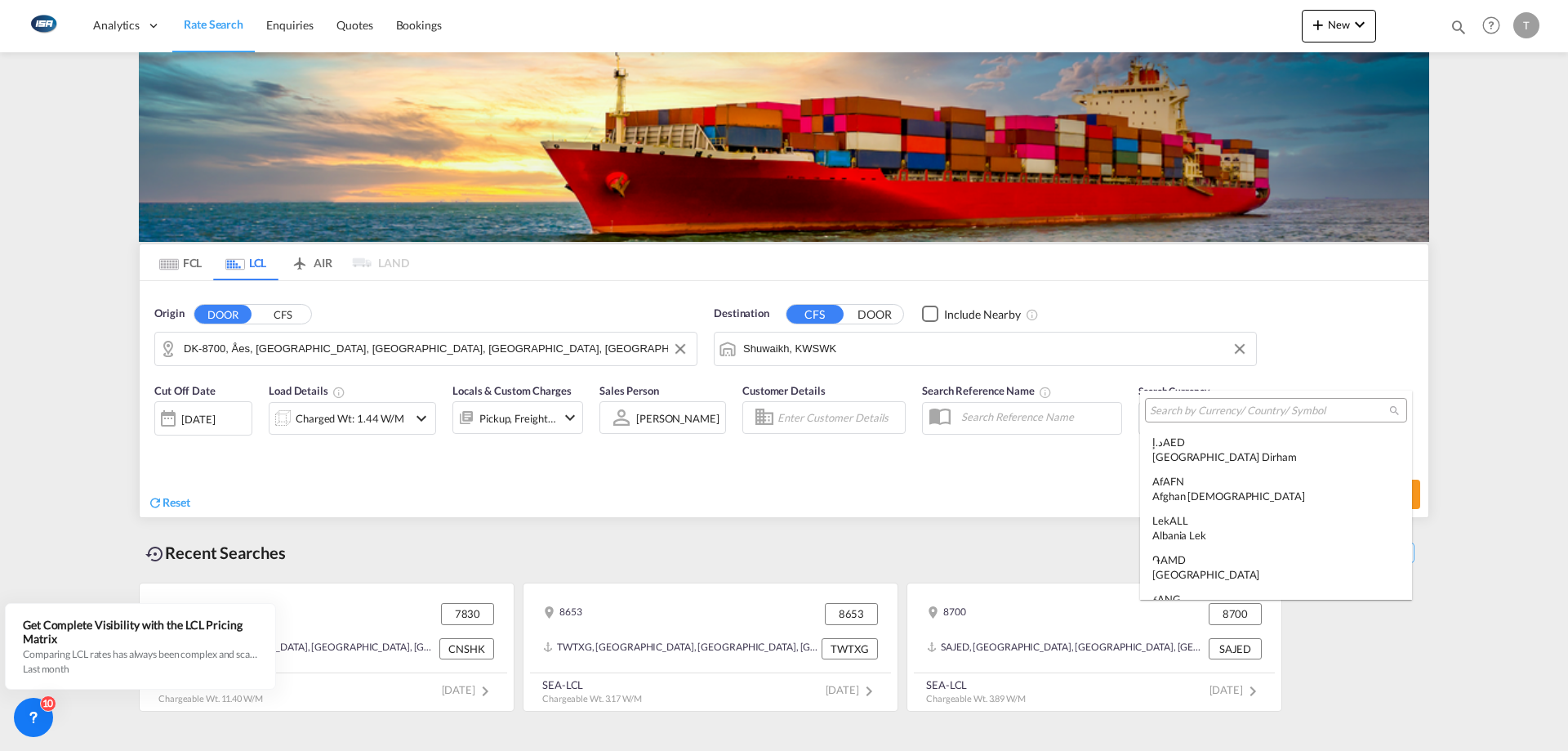
scroll to position [1405, 0]
click at [1031, 406] on input "search" at bounding box center [1270, 410] width 240 height 15
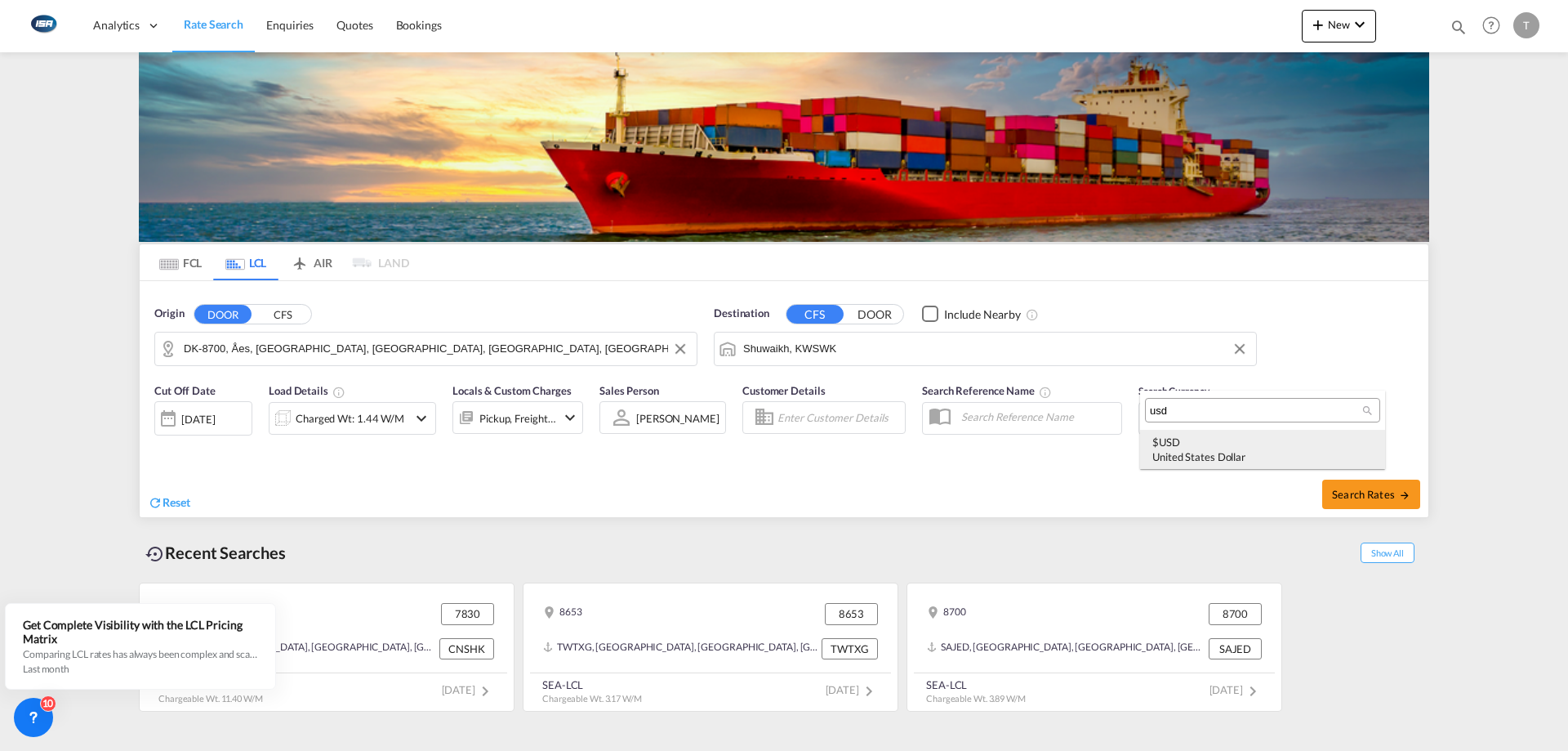
type input "usd"
click at [1031, 443] on div "$ USD United States Dollar" at bounding box center [1263, 450] width 221 height 29
click at [532, 417] on div "Pickup, Freight +2" at bounding box center [518, 418] width 77 height 23
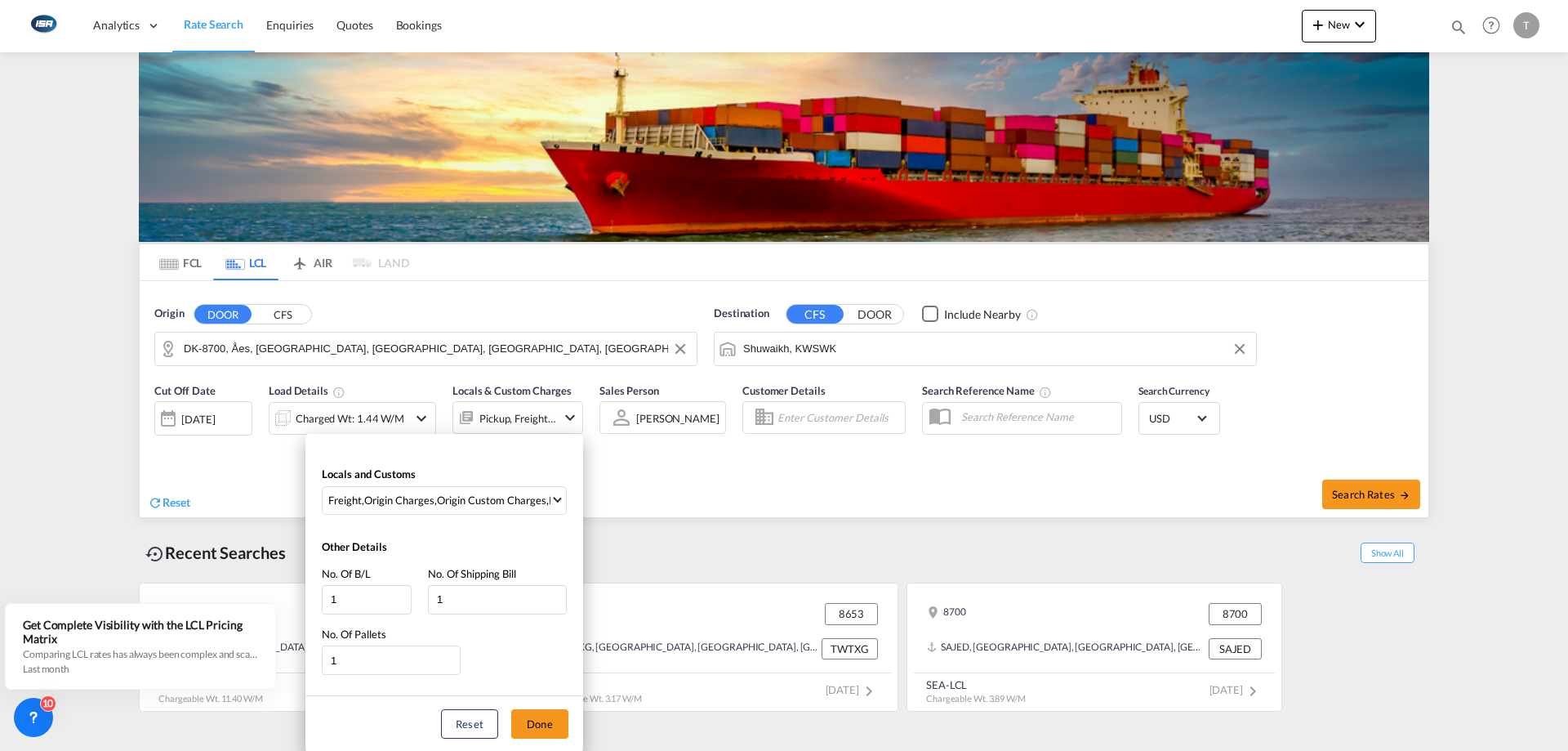
click at [522, 450] on div "Locals and Customs Freight , Origin Charges , Origin Custom Charges , Pickup Ch…" at bounding box center [444, 486] width 277 height 72
click at [520, 450] on div "Locals and Customs Freight , Origin Charges , Origin Custom Charges , Pickup Ch…" at bounding box center [444, 486] width 277 height 72
click at [531, 450] on div "Origin Custom Charges" at bounding box center [492, 499] width 110 height 15
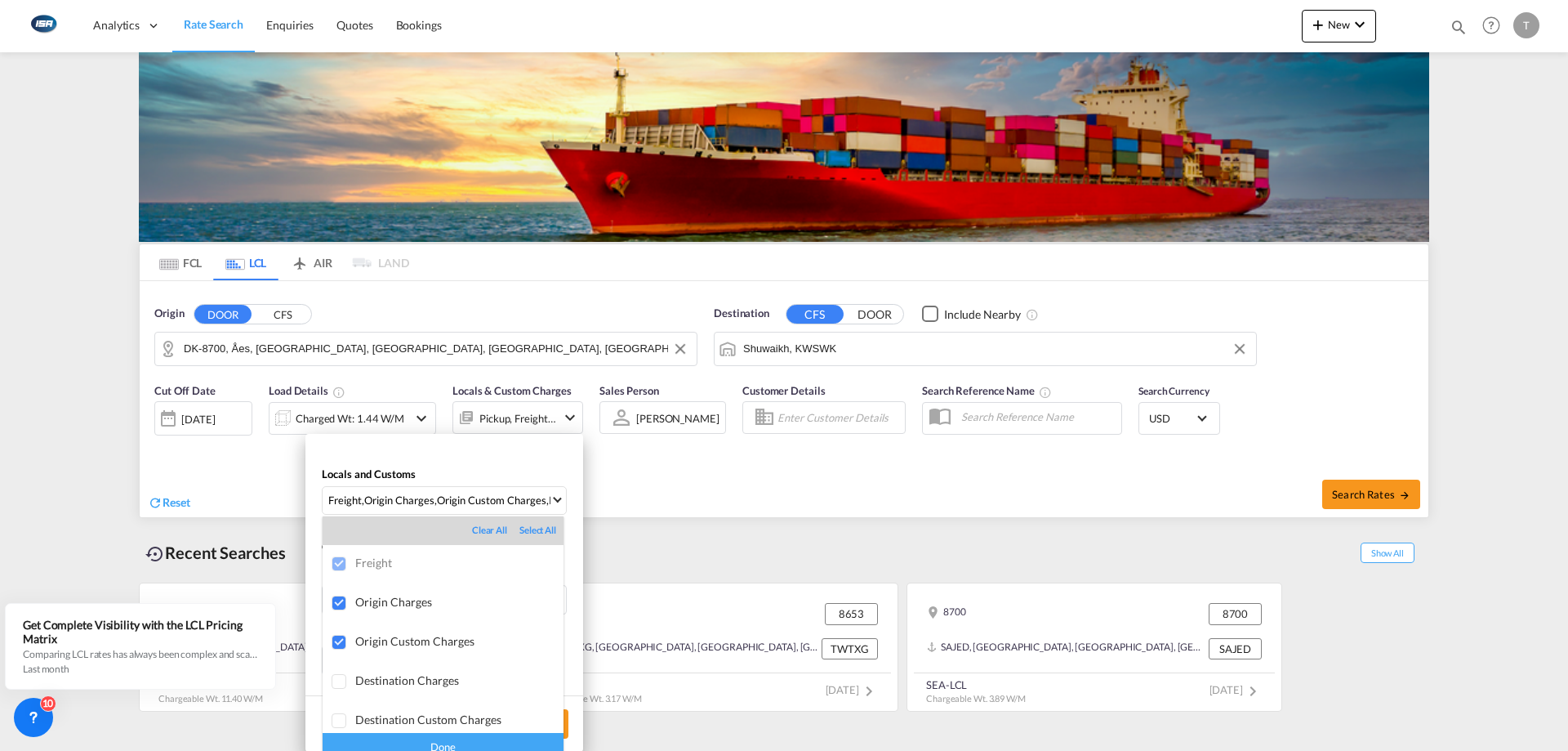
click at [488, 450] on div "Done" at bounding box center [443, 747] width 241 height 28
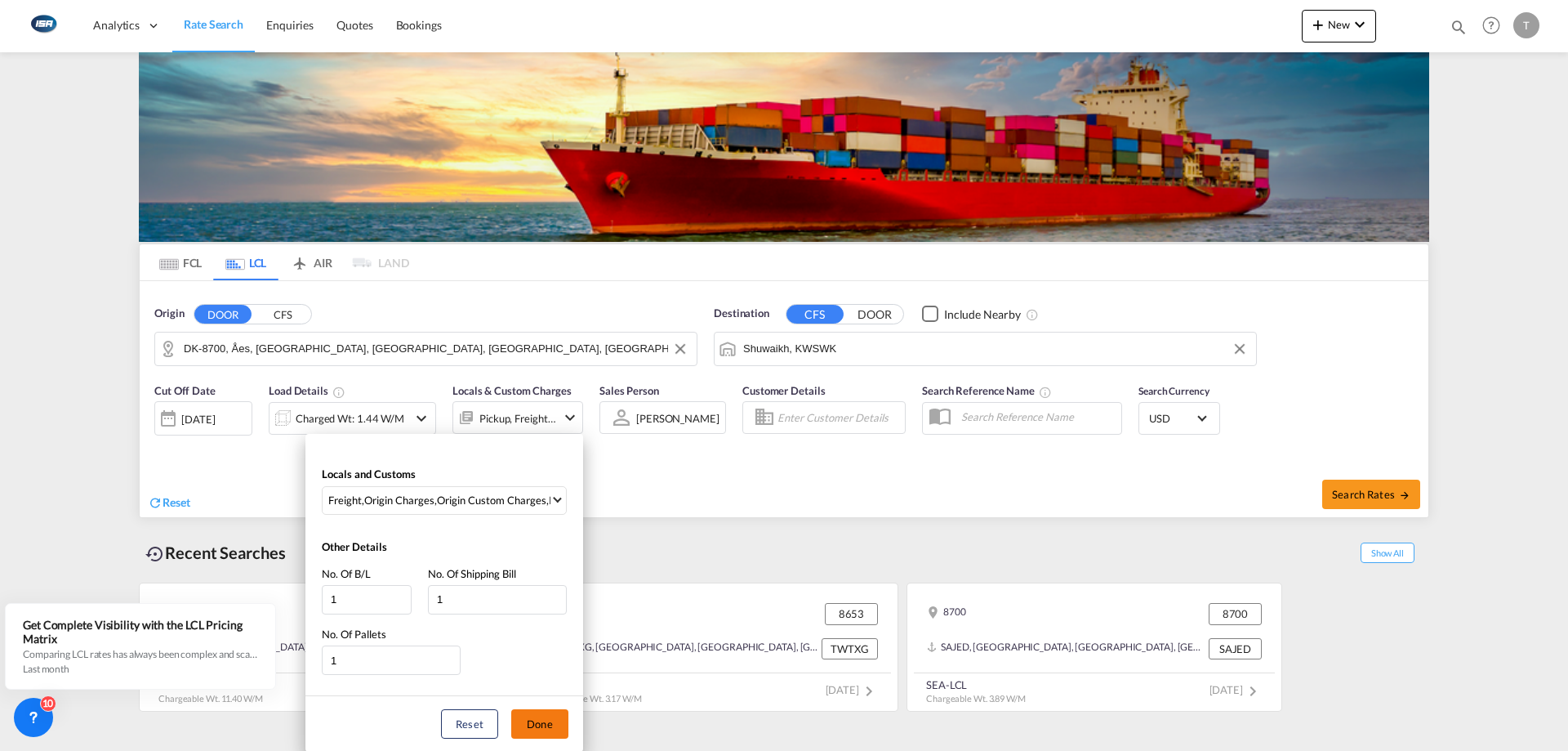
click at [536, 450] on button "Done" at bounding box center [539, 724] width 57 height 29
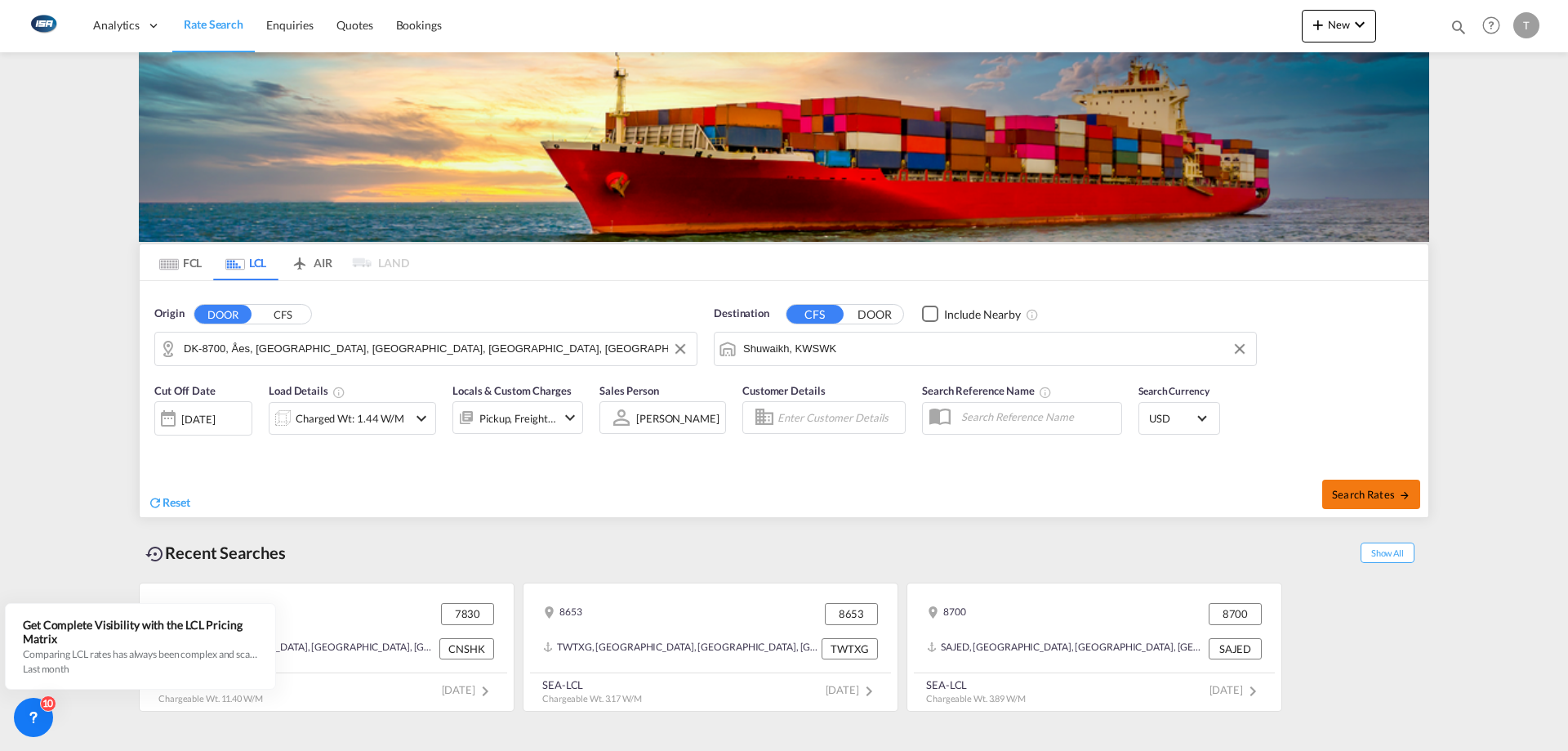
click at [1031, 450] on span "Search Rates" at bounding box center [1372, 494] width 79 height 13
type input "8700 to KWSWK / 17 Sep 2025"
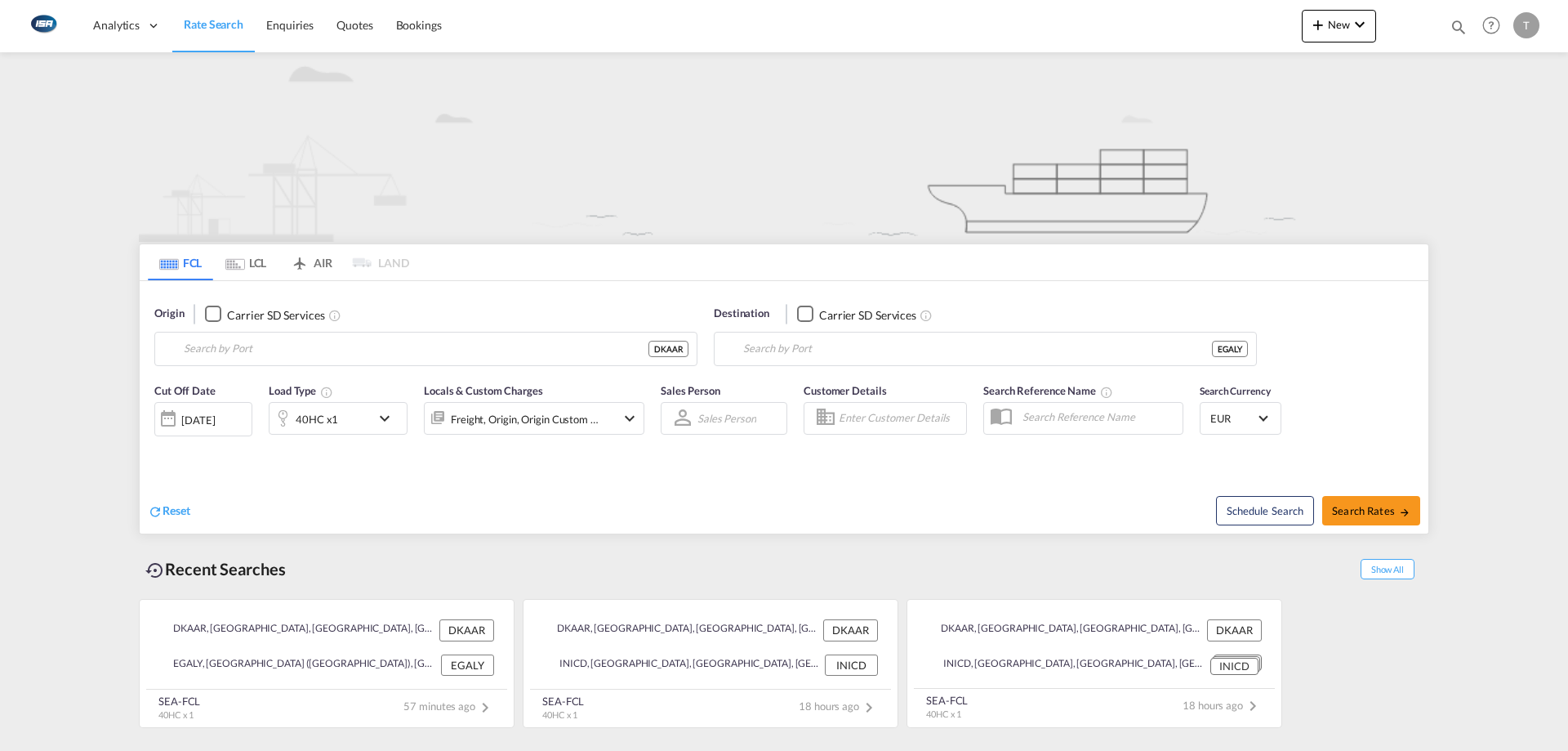
type input "[GEOGRAPHIC_DATA], [GEOGRAPHIC_DATA]"
type input "Alexandria ([GEOGRAPHIC_DATA]), EGALY"
click at [1378, 510] on span "Search Rates" at bounding box center [1372, 510] width 79 height 13
type input "DKAAR to EGALY / [DATE]"
